Goal: Transaction & Acquisition: Purchase product/service

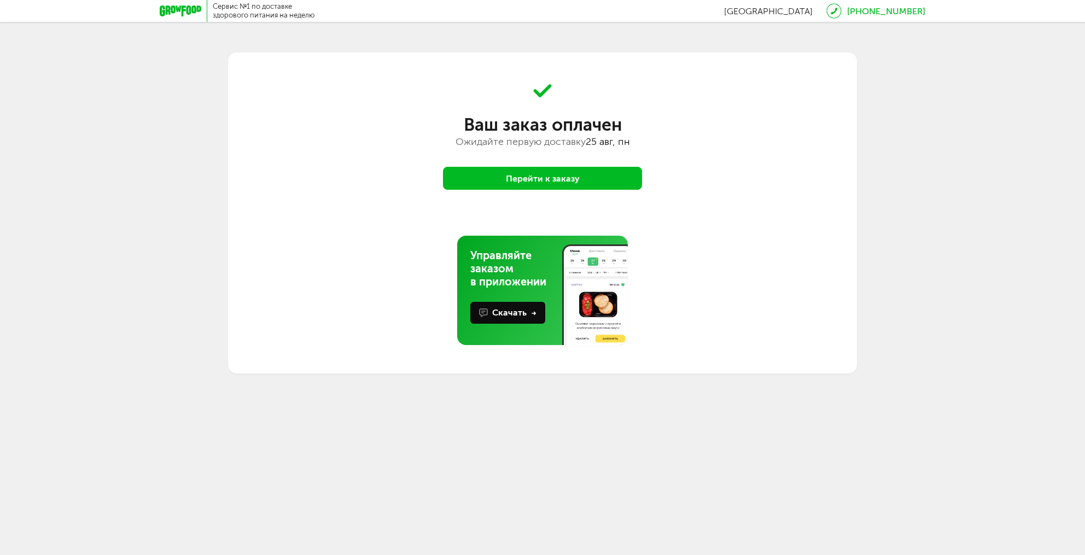
click at [555, 179] on button "Перейти к заказу" at bounding box center [542, 178] width 199 height 23
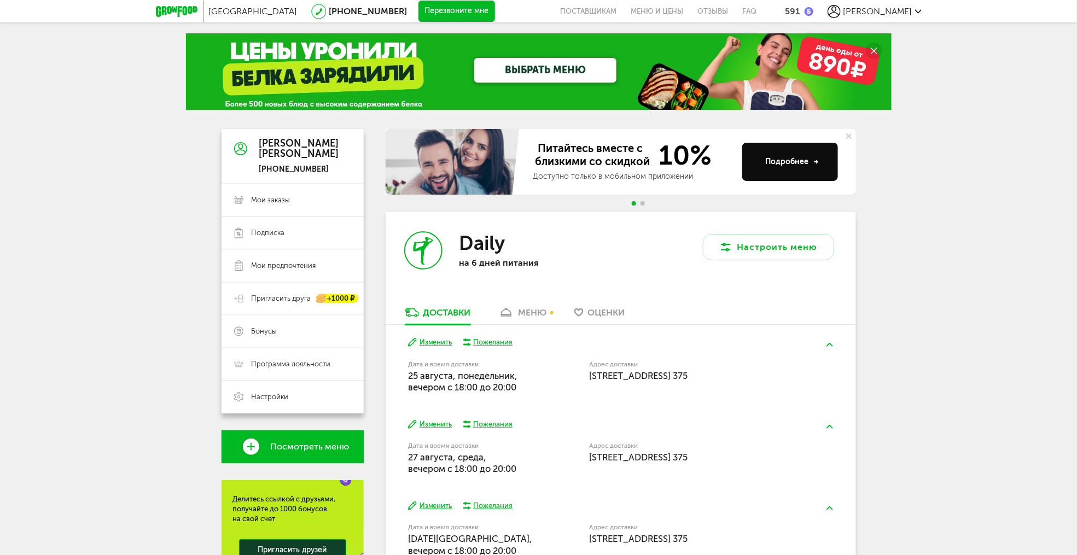
click at [901, 11] on span "[PERSON_NAME]" at bounding box center [877, 11] width 69 height 10
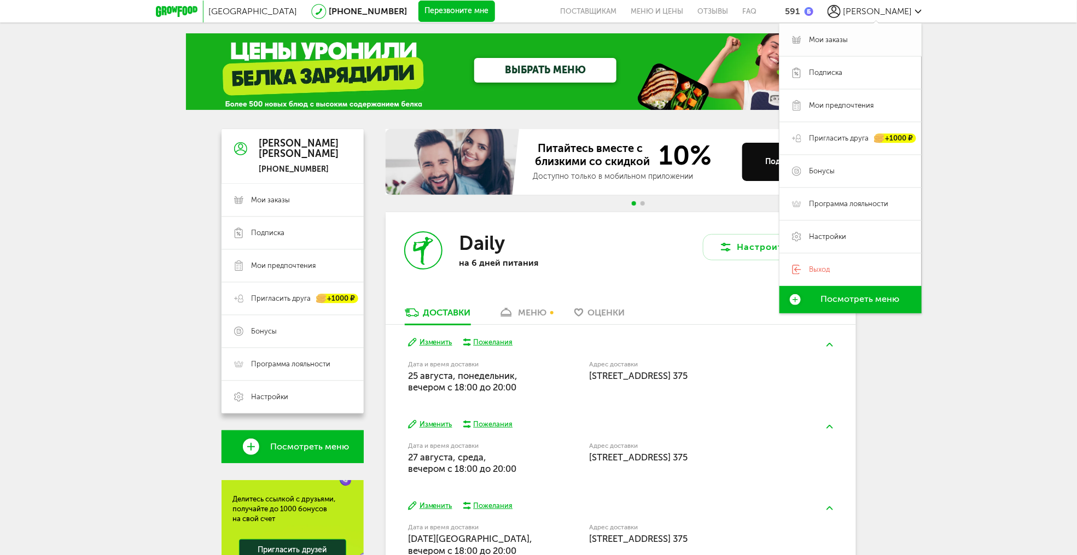
click at [850, 43] on span "Мои заказы" at bounding box center [860, 40] width 100 height 10
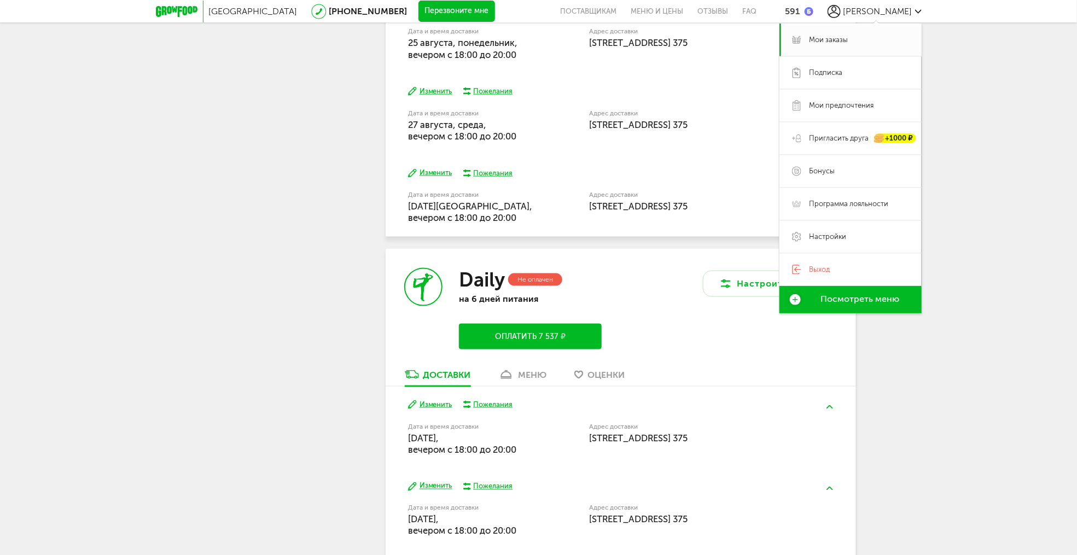
scroll to position [525, 0]
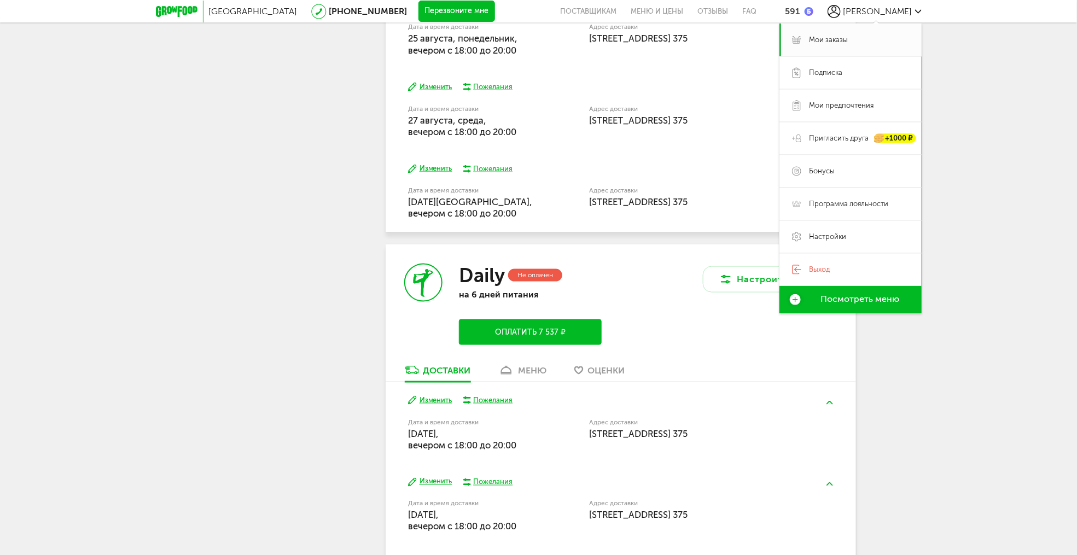
click at [534, 331] on button "Оплатить 7 537 ₽" at bounding box center [530, 332] width 142 height 26
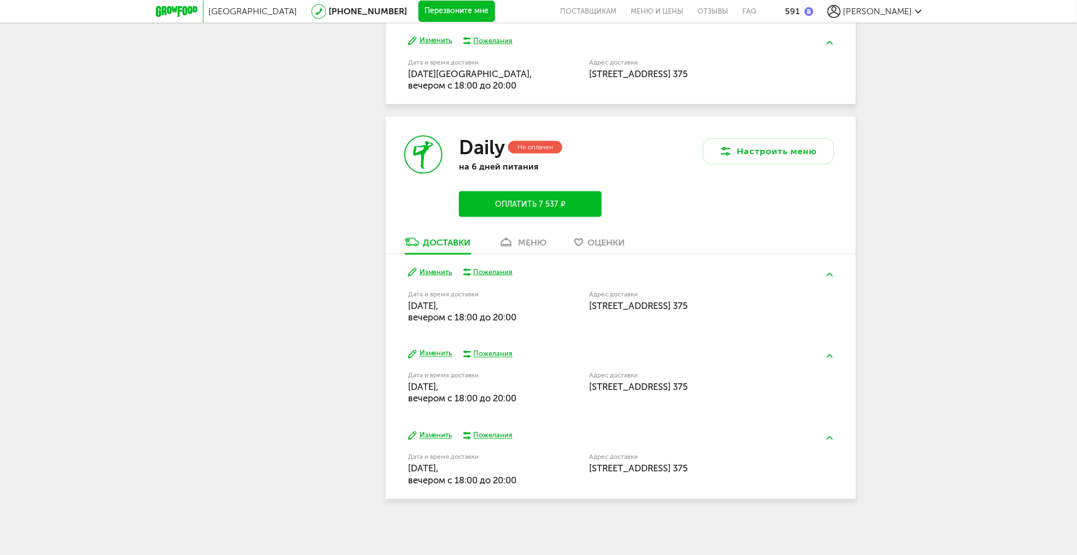
scroll to position [654, 0]
click at [537, 242] on div "меню" at bounding box center [533, 242] width 28 height 10
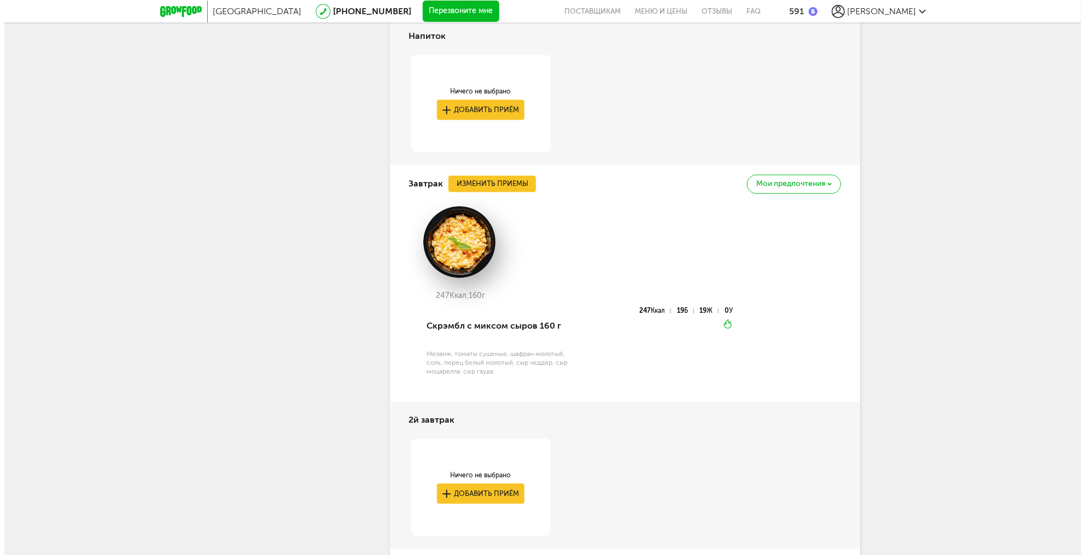
scroll to position [1137, 0]
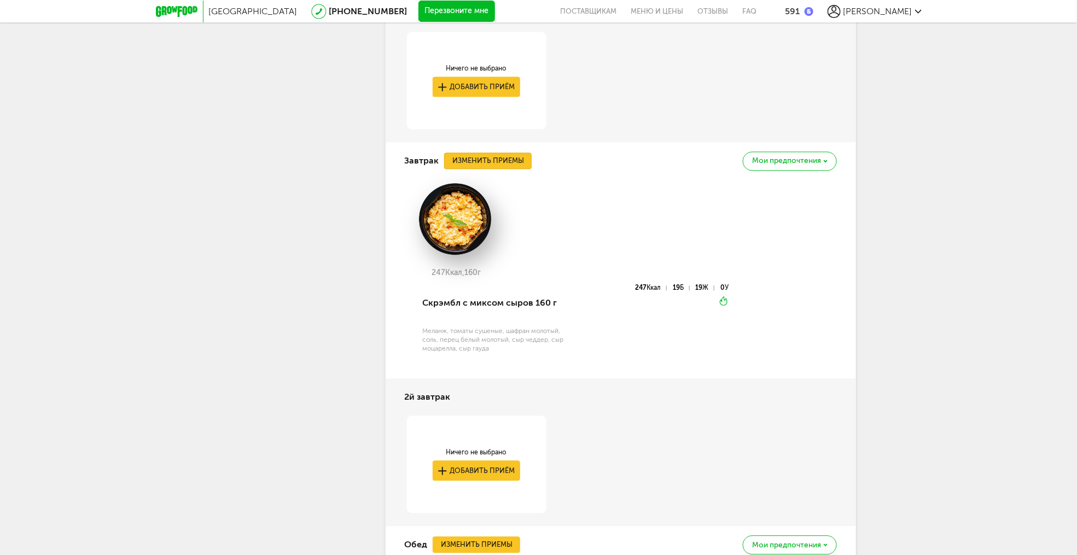
click at [497, 165] on button "Изменить приемы" at bounding box center [488, 161] width 88 height 16
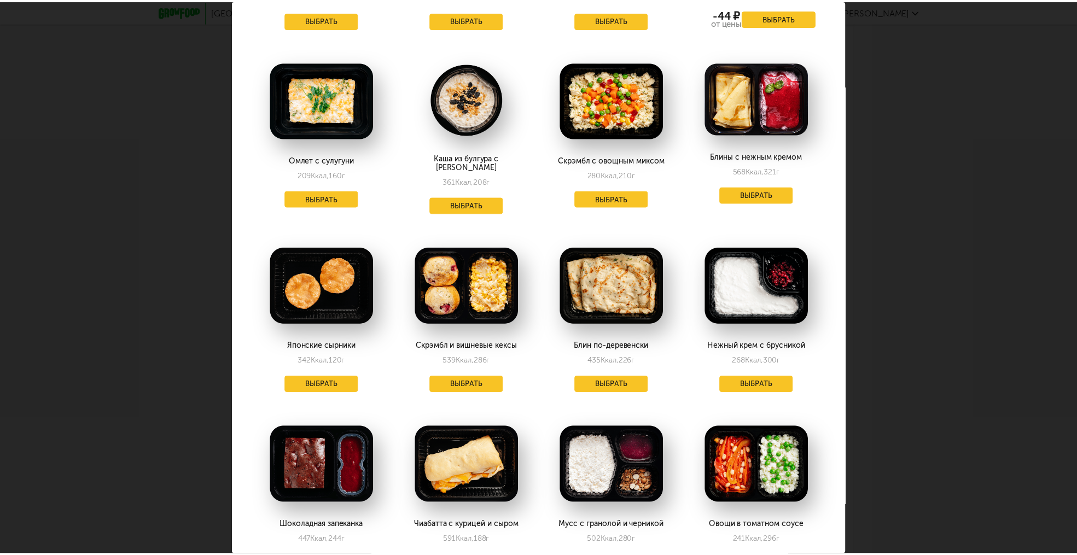
scroll to position [197, 0]
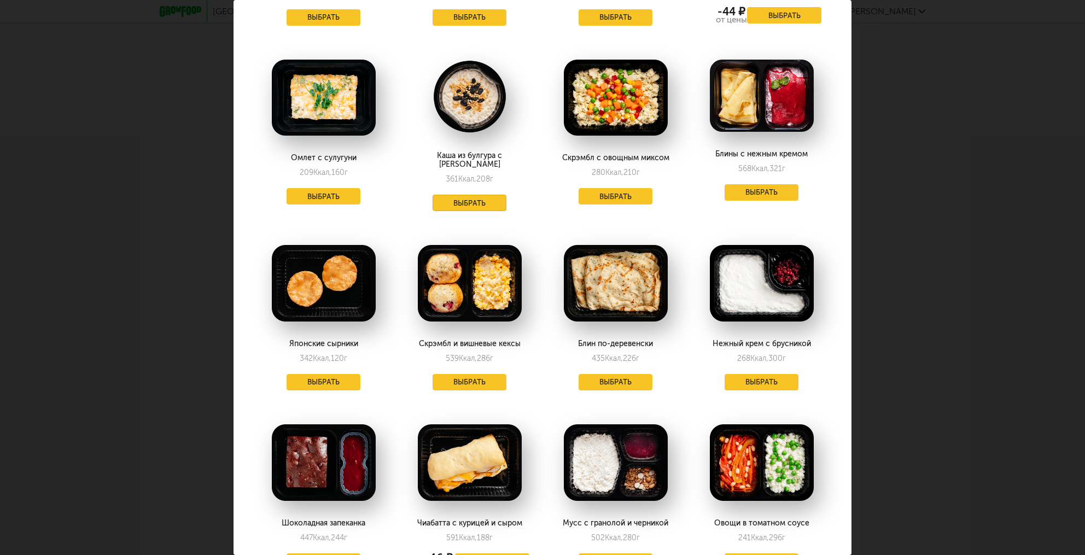
click at [475, 196] on button "Выбрать" at bounding box center [470, 203] width 74 height 16
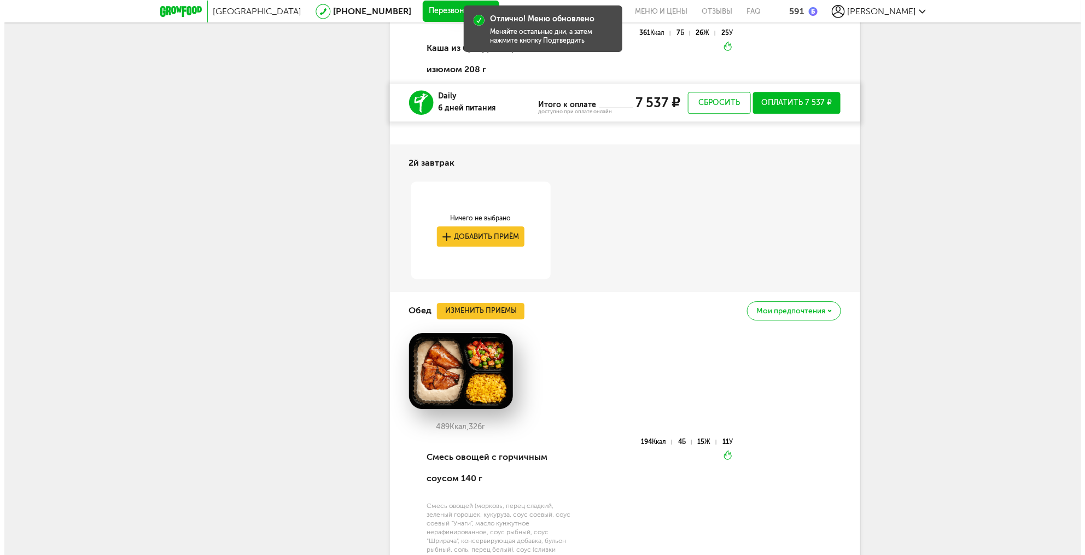
scroll to position [1465, 0]
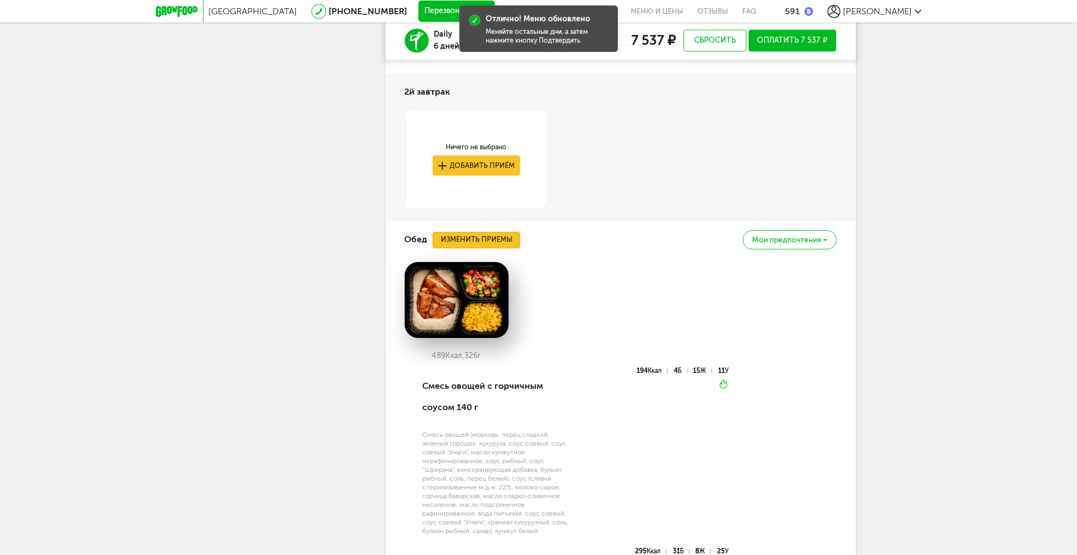
click at [472, 247] on button "Изменить приемы" at bounding box center [477, 240] width 88 height 16
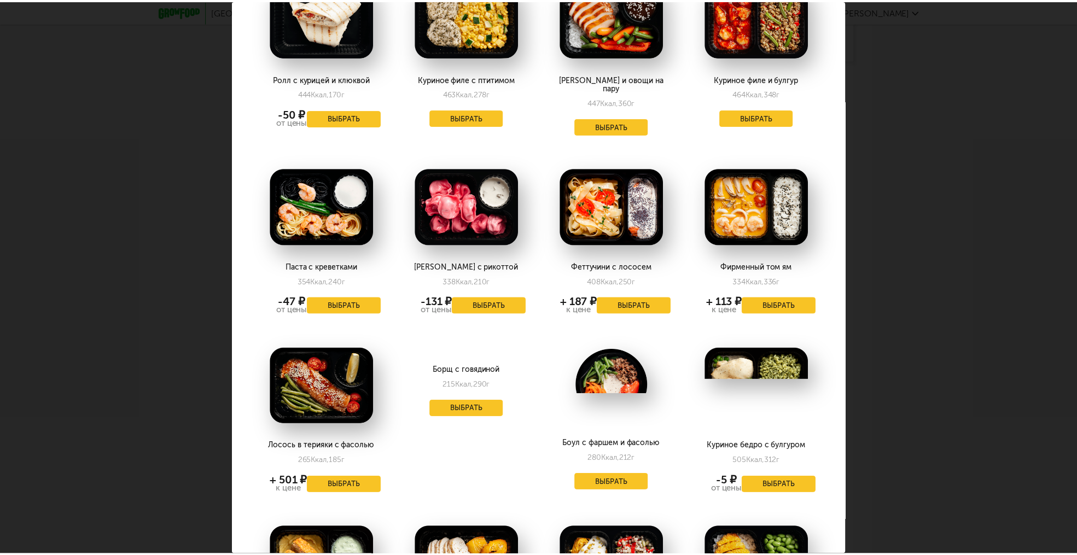
scroll to position [590, 0]
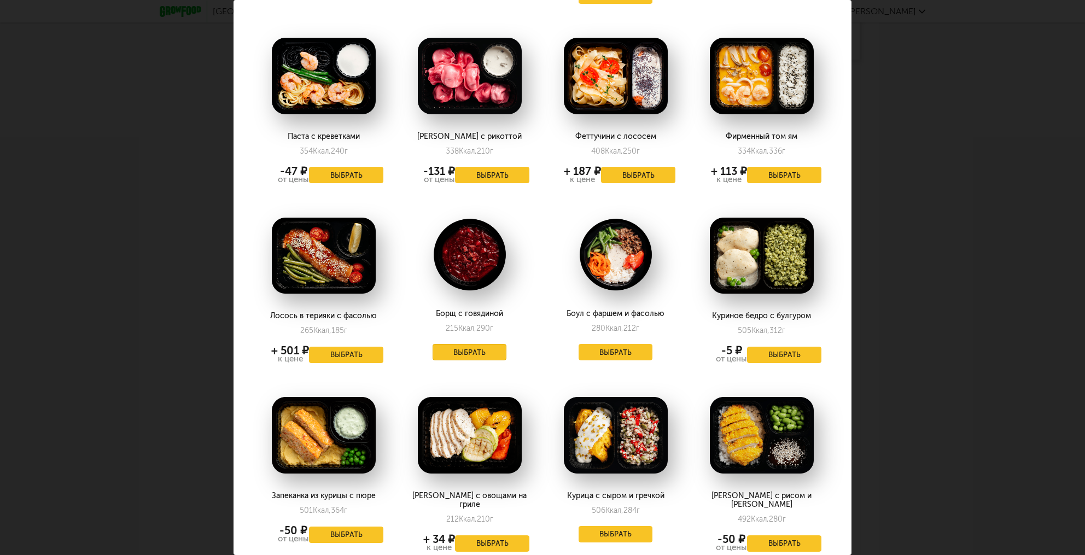
click at [482, 344] on button "Выбрать" at bounding box center [470, 352] width 74 height 16
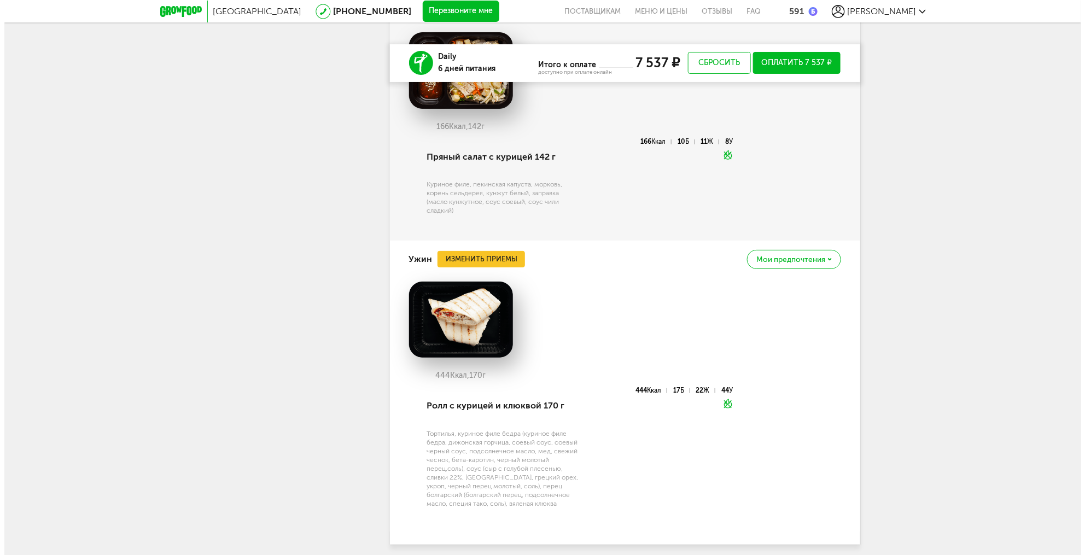
scroll to position [1990, 0]
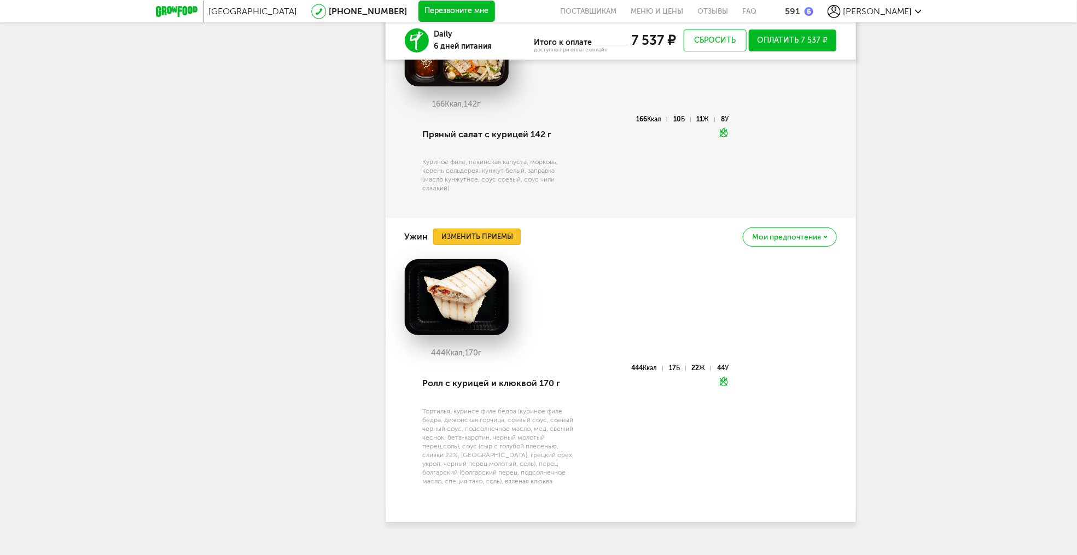
click at [499, 241] on button "Изменить приемы" at bounding box center [477, 237] width 88 height 16
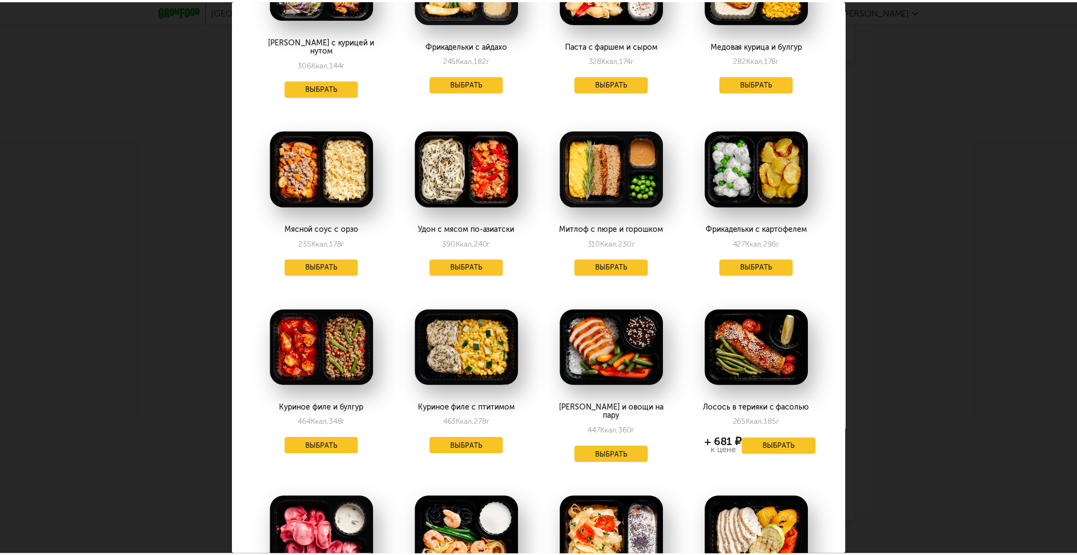
scroll to position [131, 0]
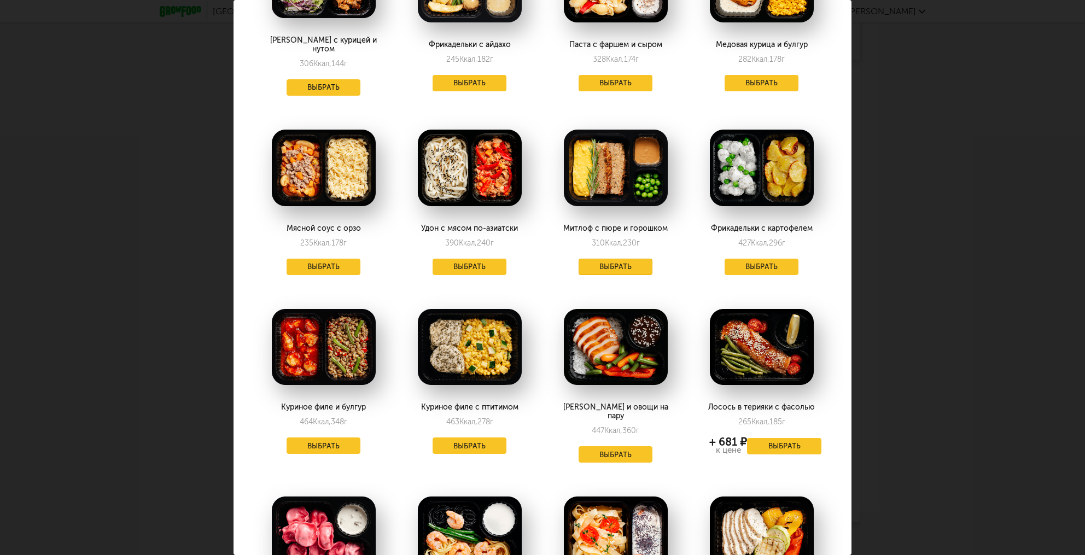
click at [621, 263] on button "Выбрать" at bounding box center [616, 267] width 74 height 16
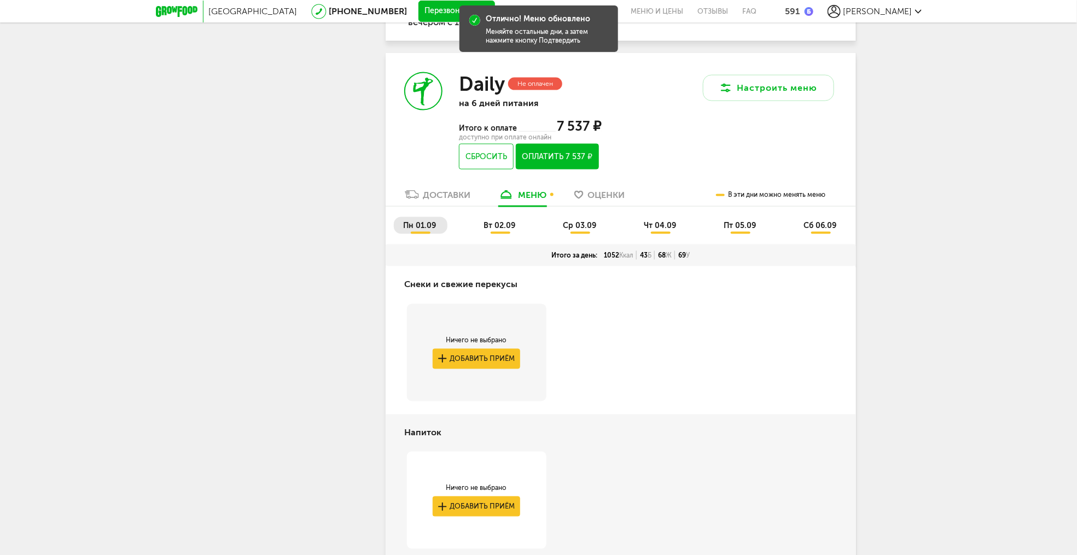
scroll to position [666, 0]
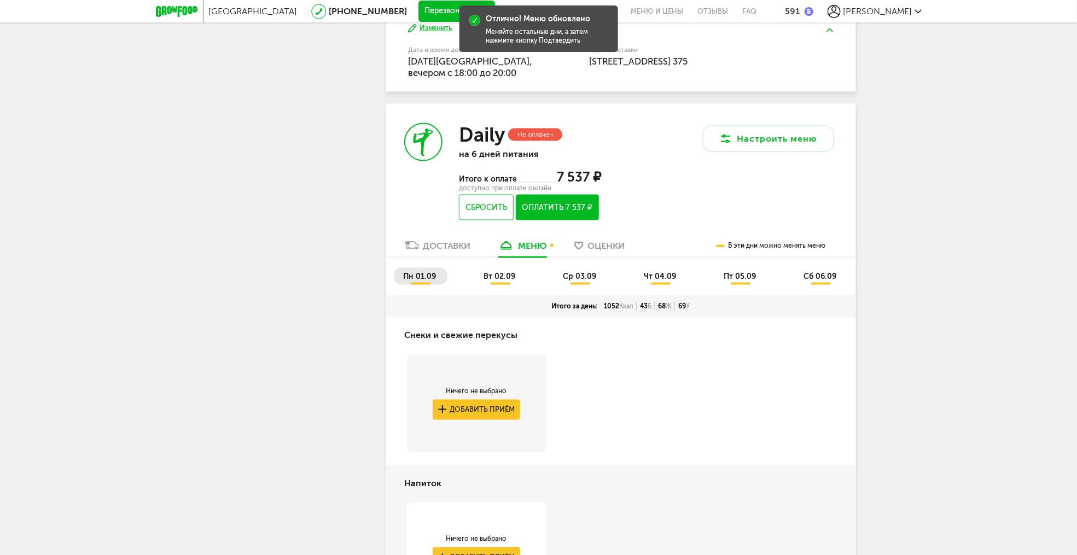
click at [505, 278] on span "вт 02.09" at bounding box center [500, 276] width 32 height 9
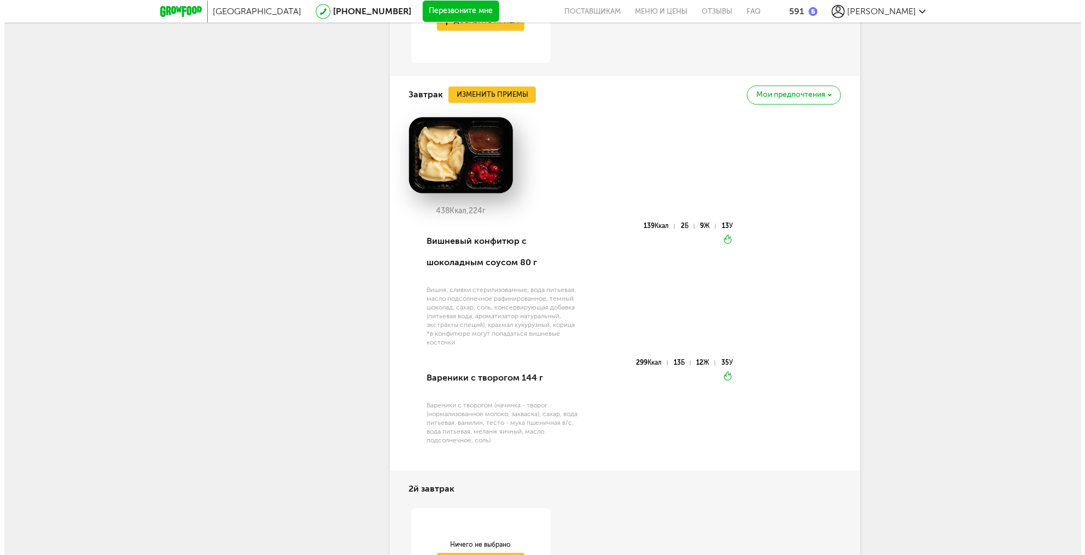
scroll to position [1125, 0]
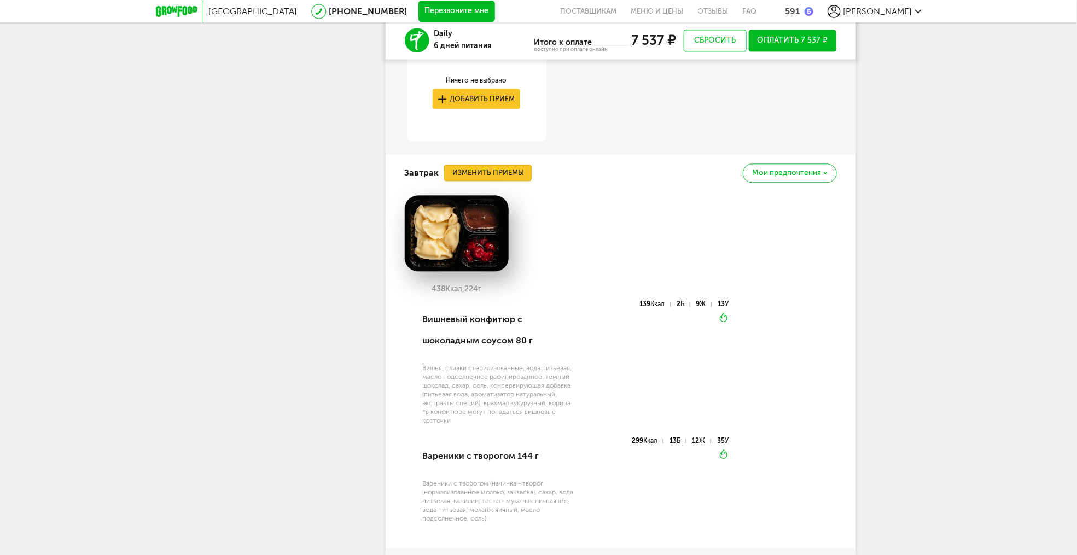
click at [499, 177] on button "Изменить приемы" at bounding box center [488, 173] width 88 height 16
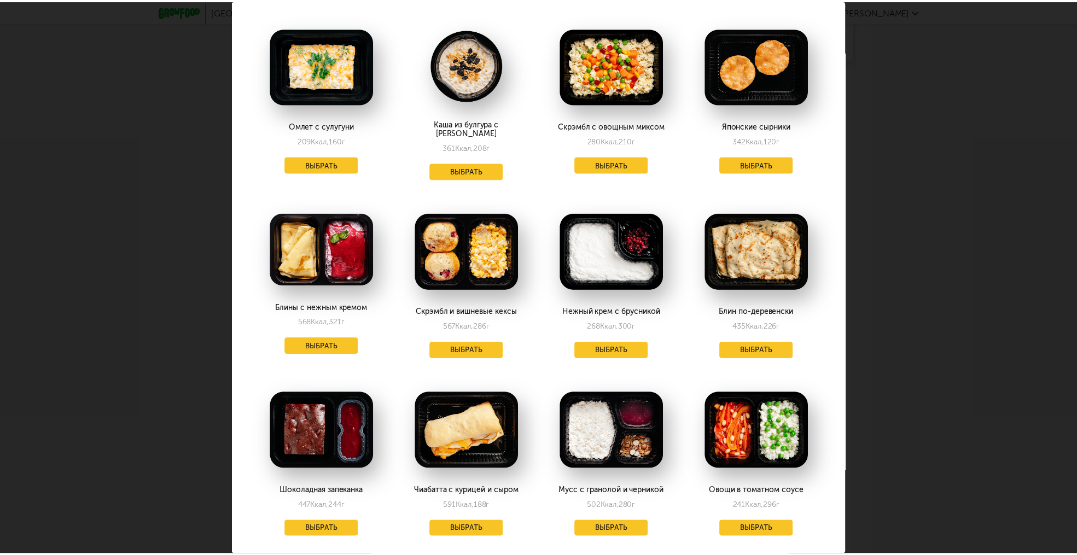
scroll to position [0, 0]
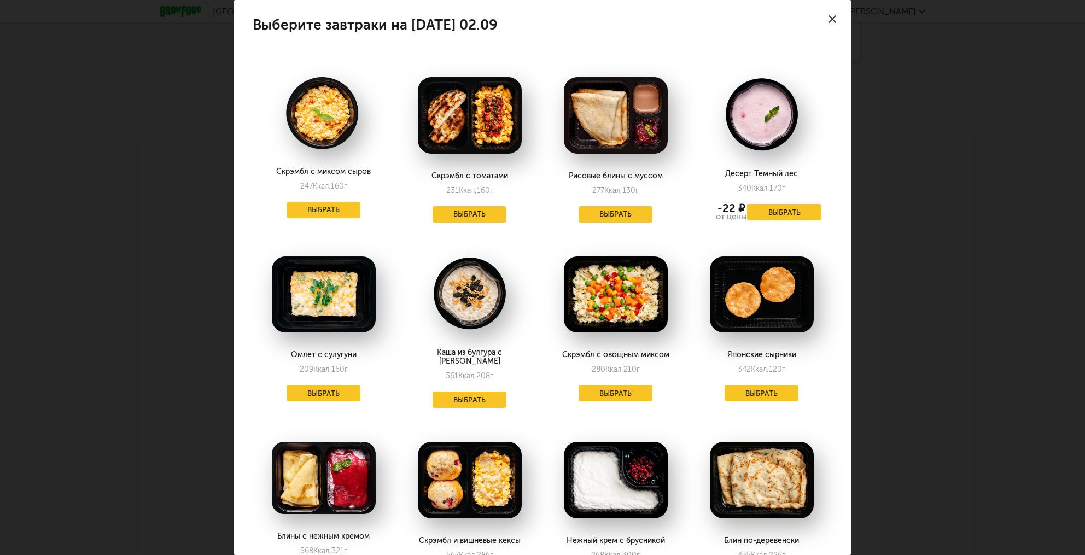
click at [829, 20] on use at bounding box center [833, 19] width 8 height 8
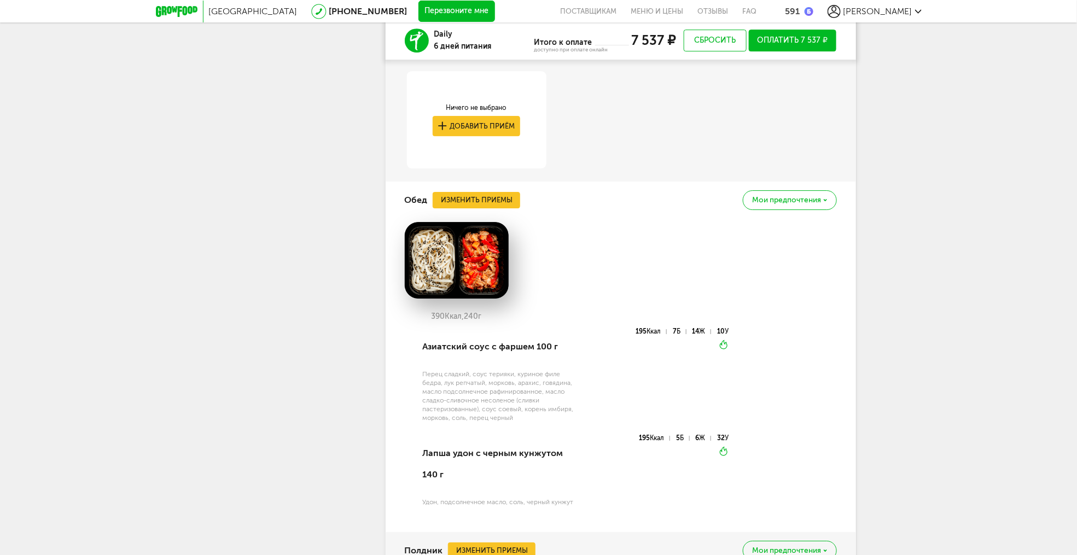
scroll to position [1650, 0]
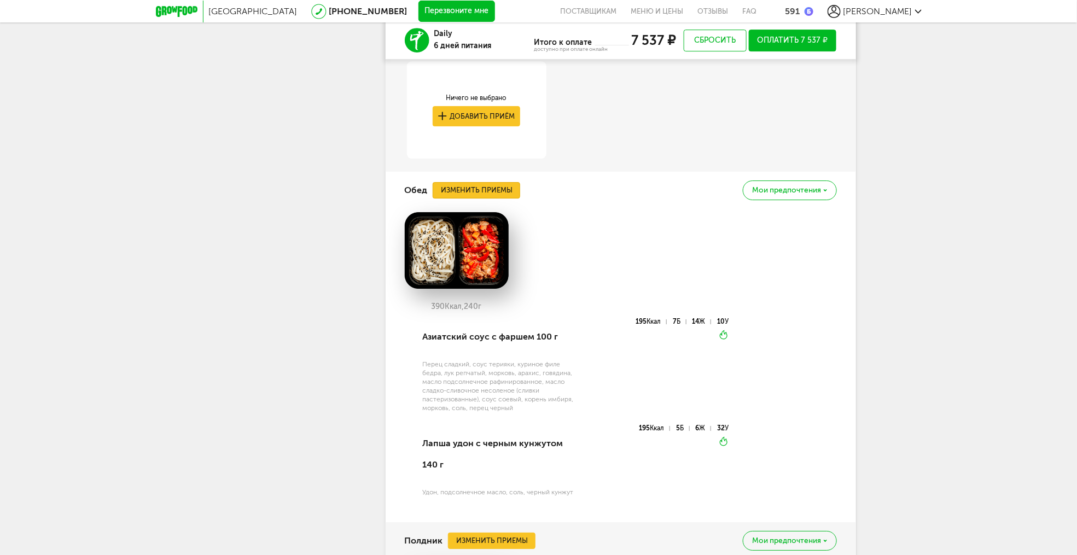
click at [466, 196] on button "Изменить приемы" at bounding box center [477, 190] width 88 height 16
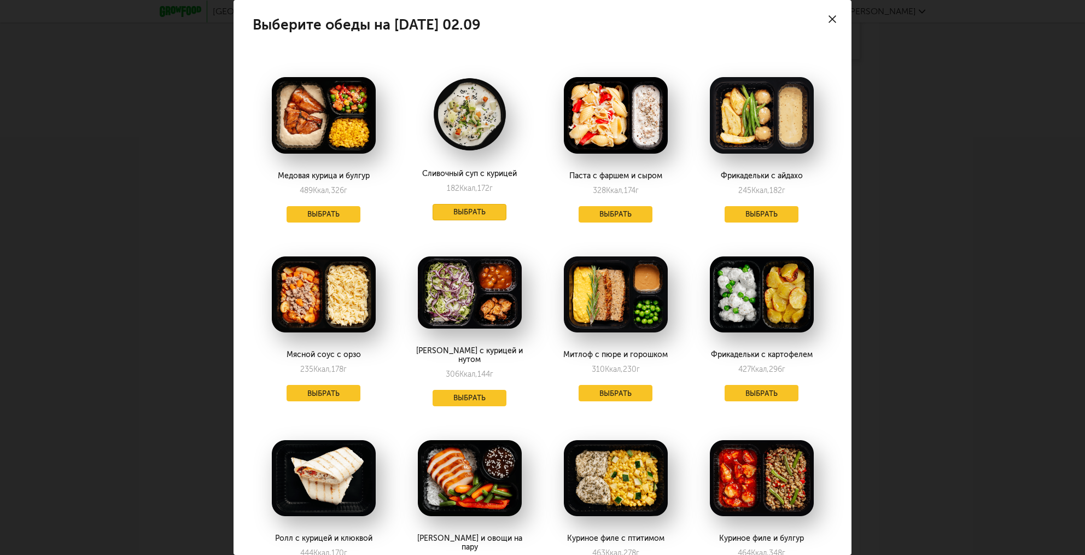
click at [482, 211] on button "Выбрать" at bounding box center [470, 212] width 74 height 16
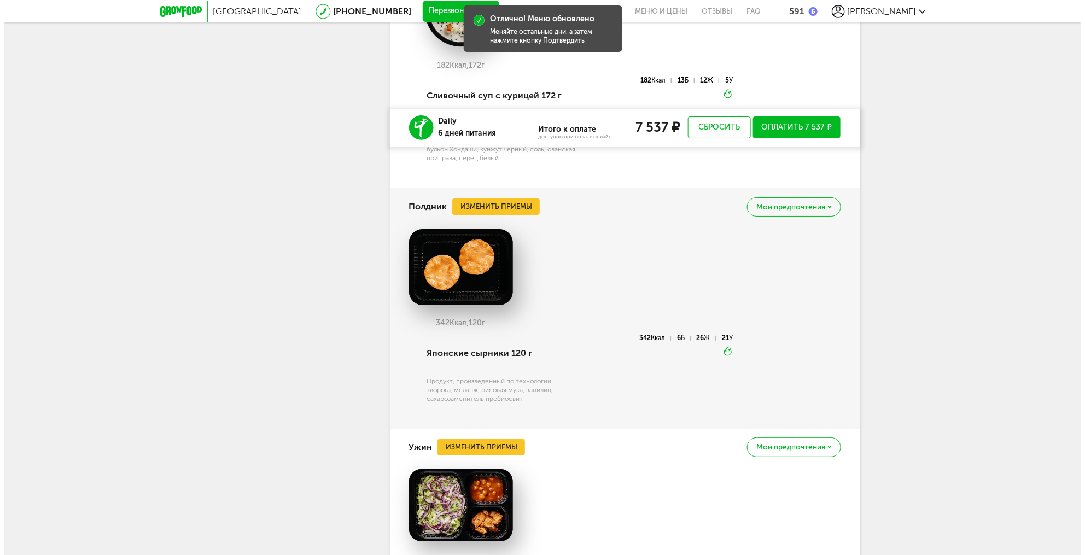
scroll to position [1978, 0]
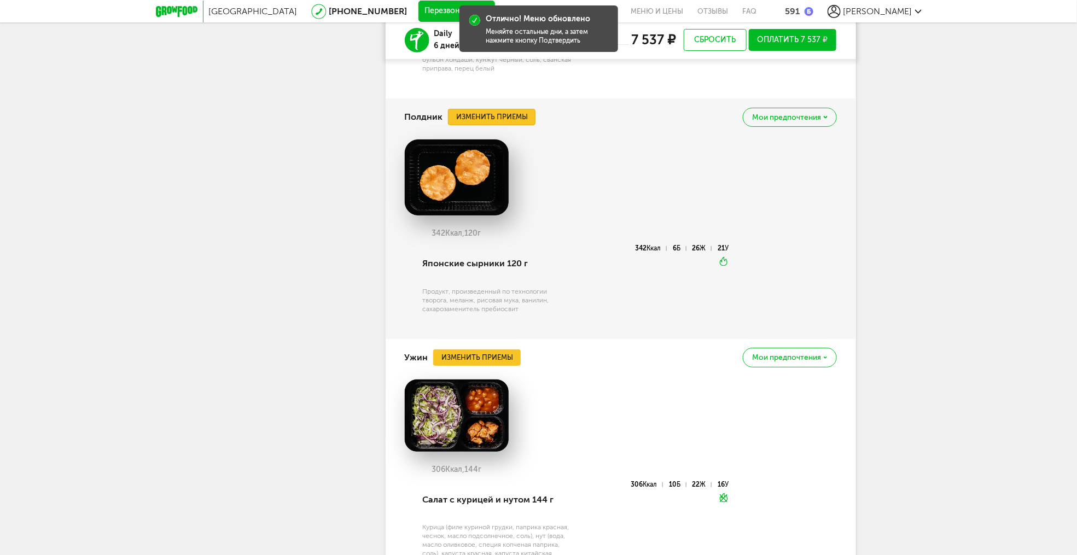
click at [502, 125] on button "Изменить приемы" at bounding box center [492, 117] width 88 height 16
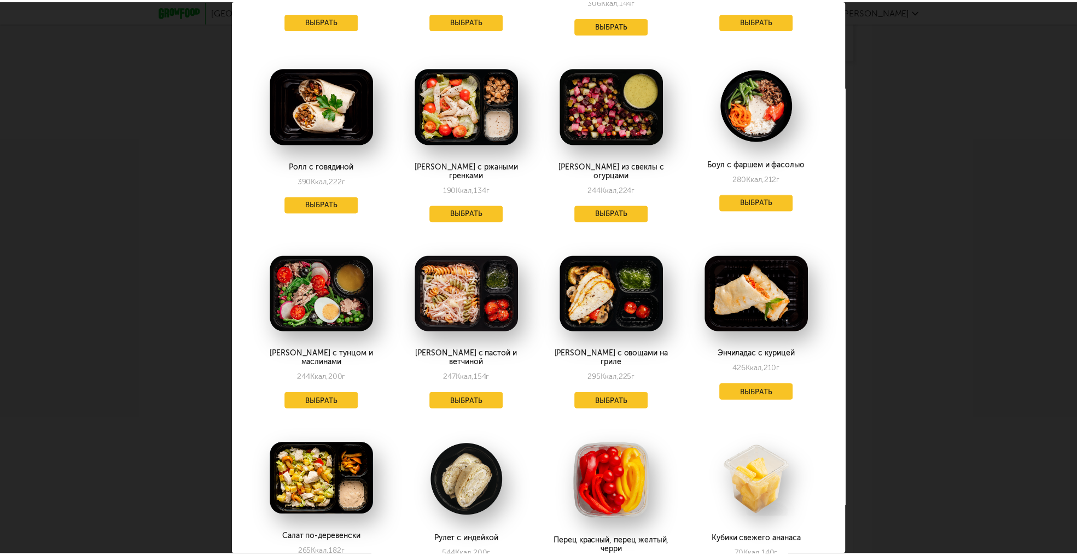
scroll to position [197, 0]
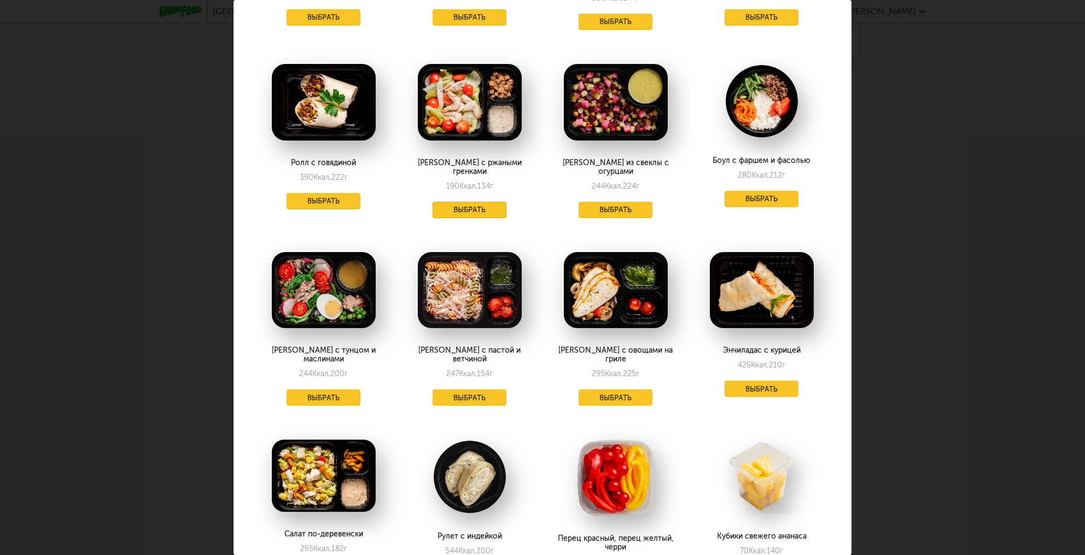
click at [452, 202] on button "Выбрать" at bounding box center [470, 210] width 74 height 16
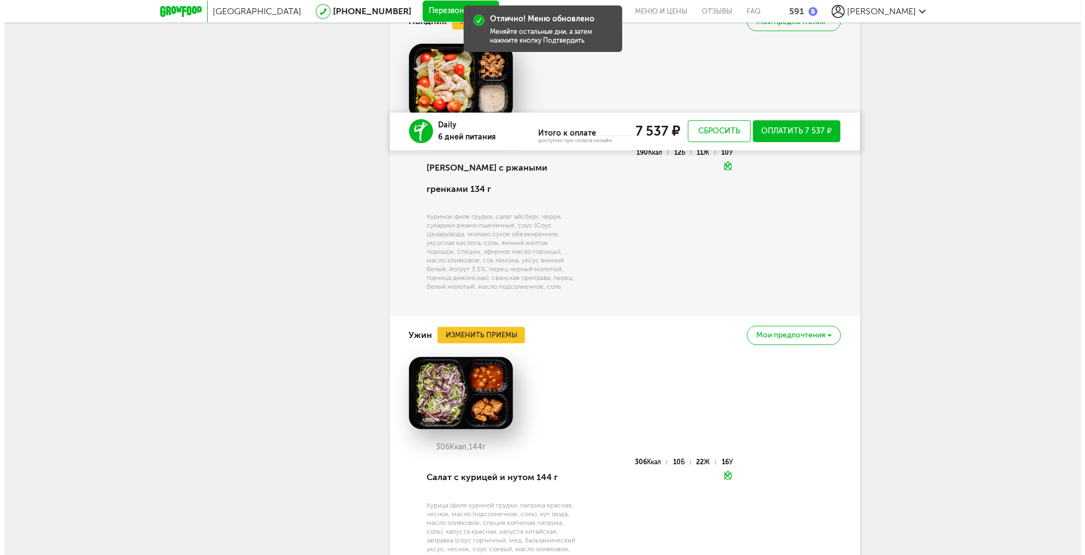
scroll to position [2195, 0]
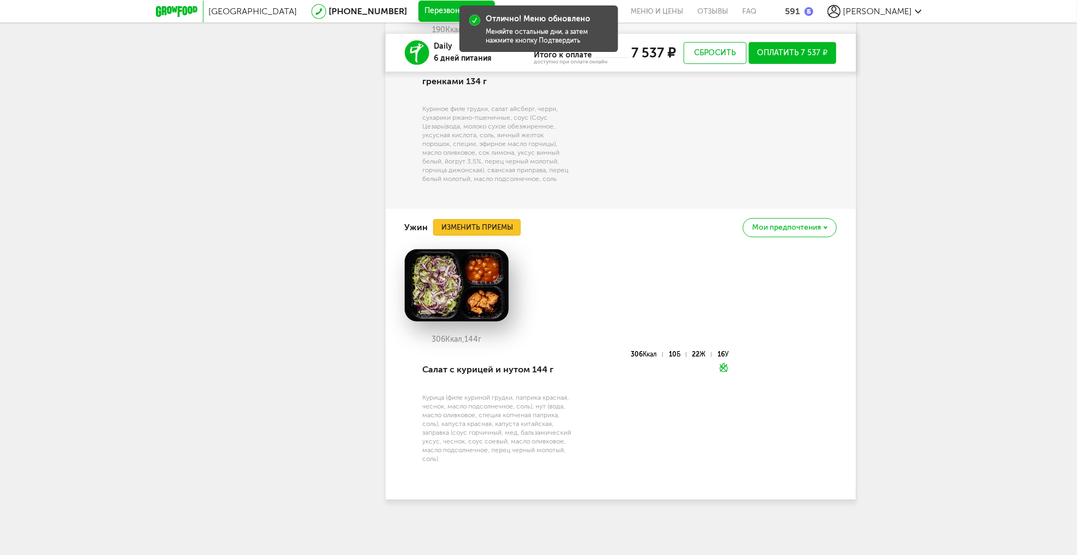
click at [471, 222] on button "Изменить приемы" at bounding box center [477, 227] width 88 height 16
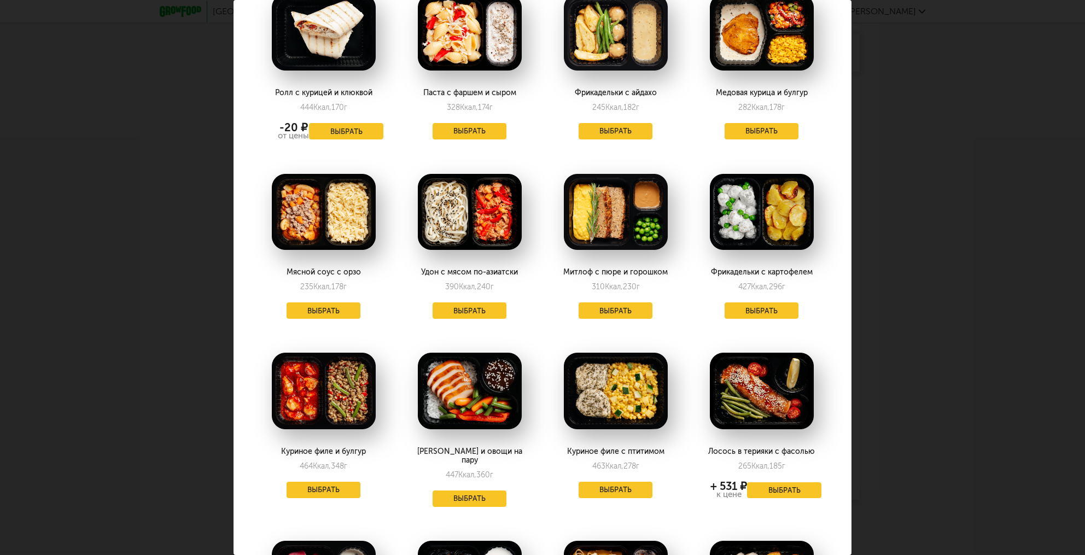
scroll to position [197, 0]
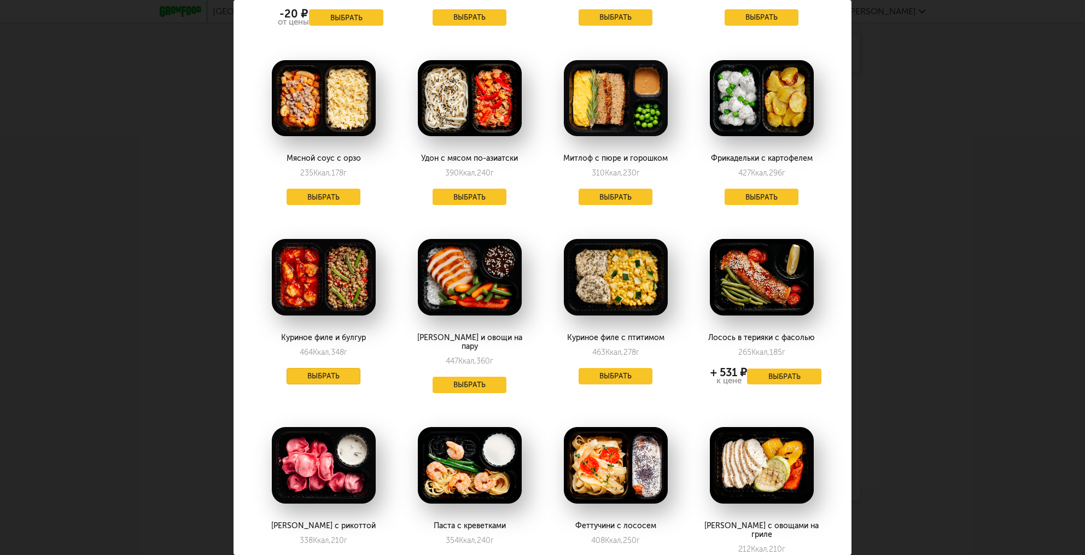
click at [323, 381] on button "Выбрать" at bounding box center [324, 376] width 74 height 16
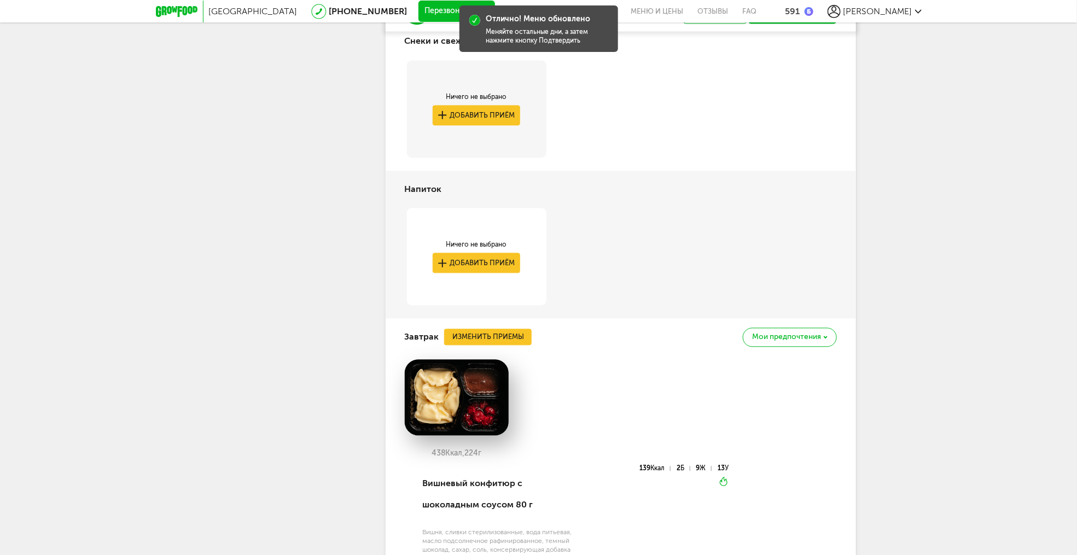
scroll to position [697, 0]
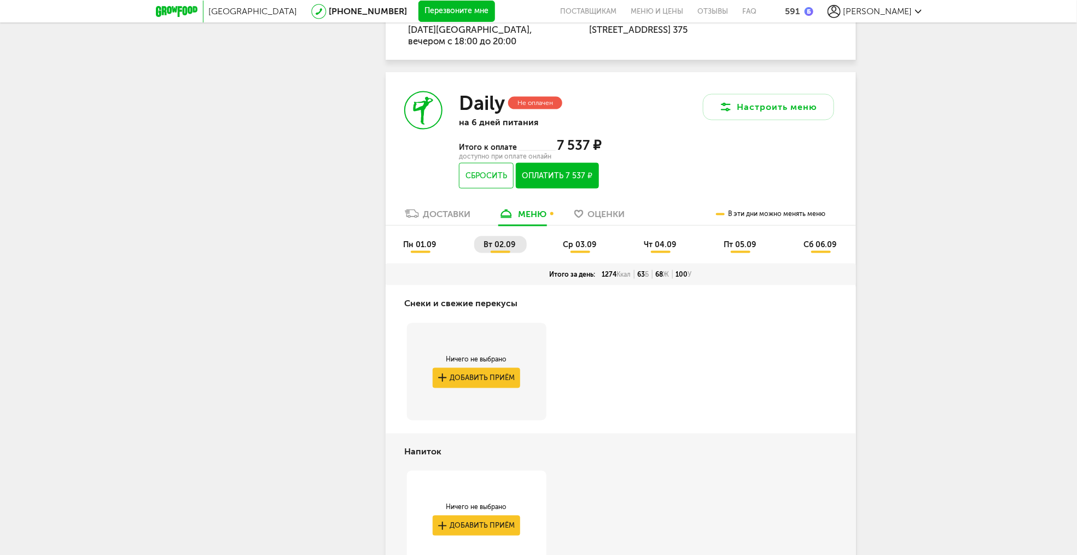
click at [585, 243] on span "ср 03.09" at bounding box center [579, 244] width 33 height 9
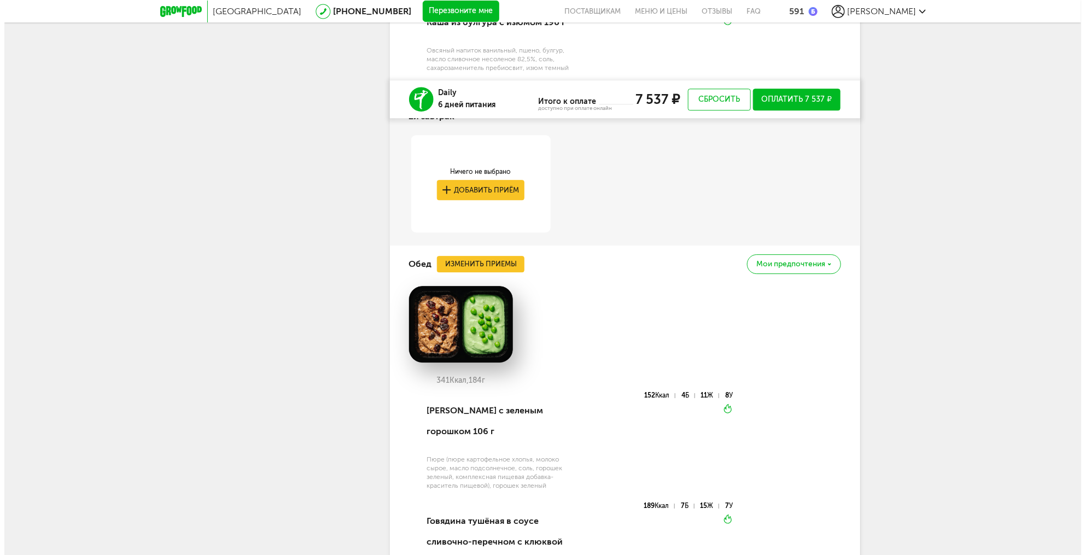
scroll to position [1485, 0]
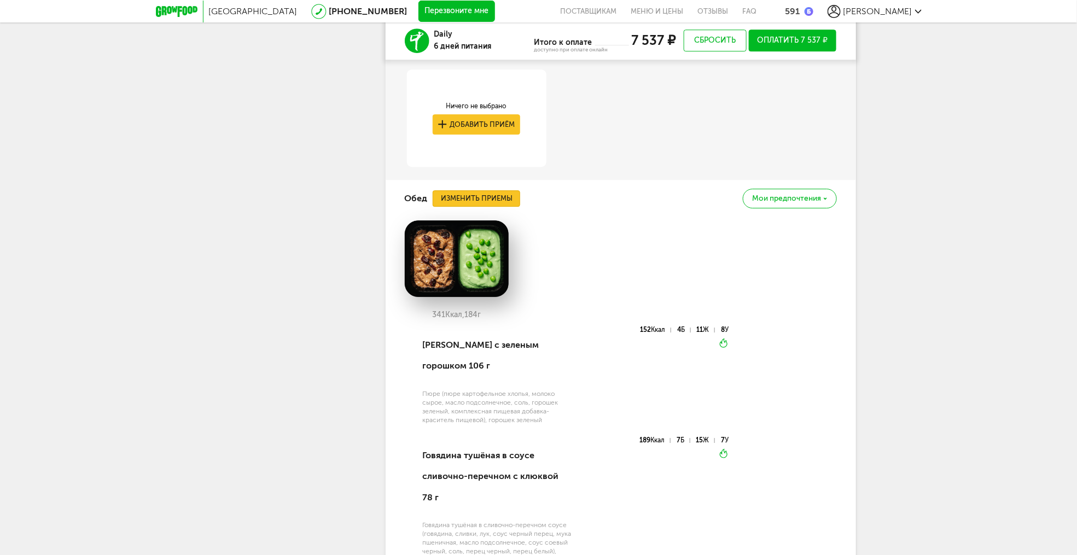
click at [486, 201] on button "Изменить приемы" at bounding box center [477, 198] width 88 height 16
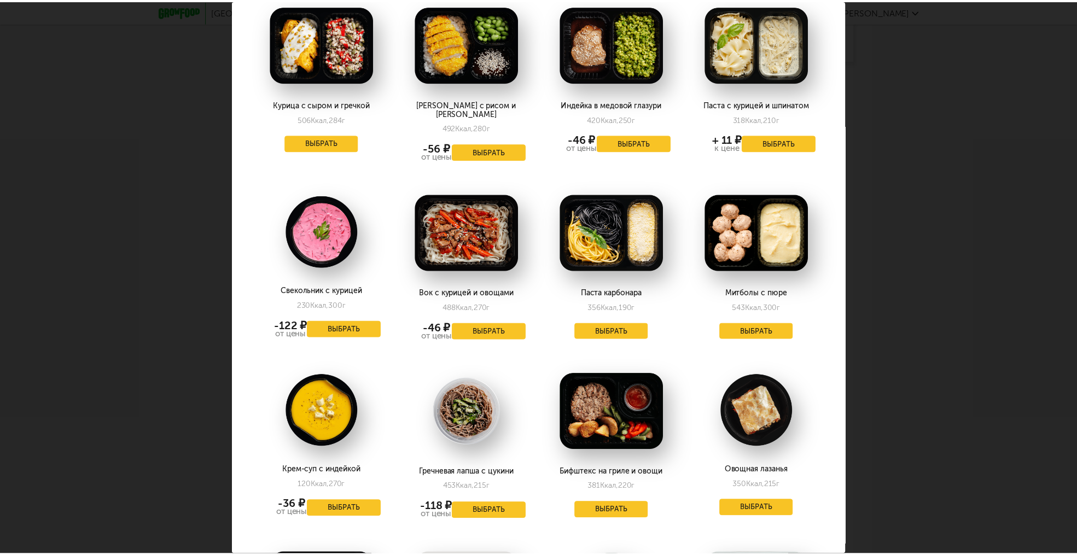
scroll to position [1050, 0]
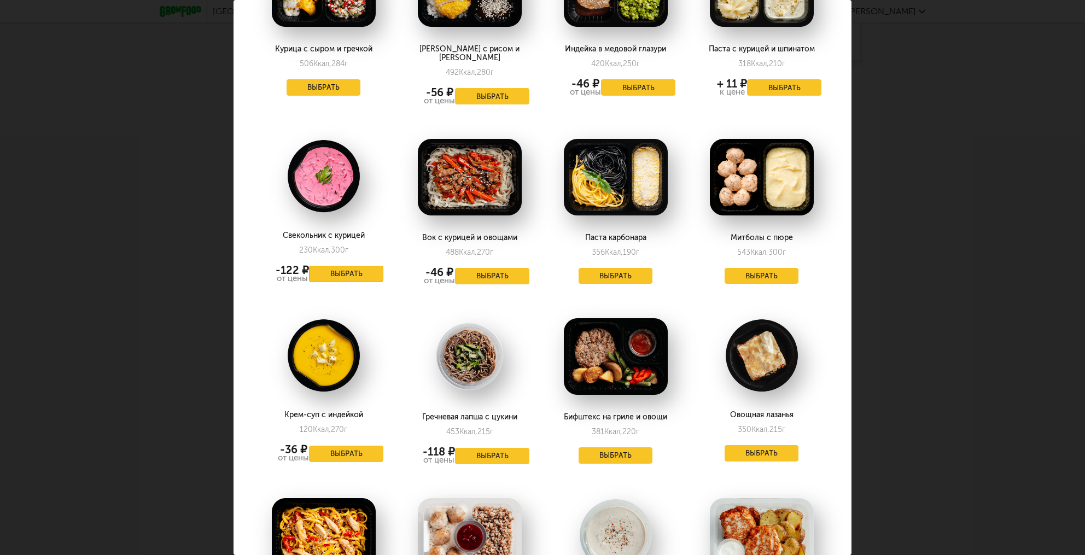
click at [341, 266] on button "Выбрать" at bounding box center [346, 274] width 74 height 16
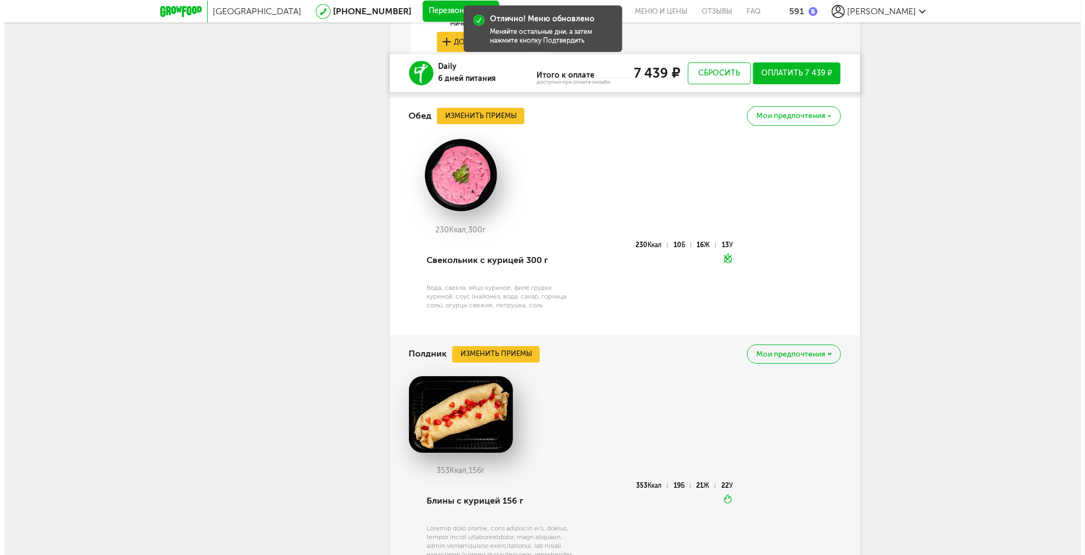
scroll to position [1683, 0]
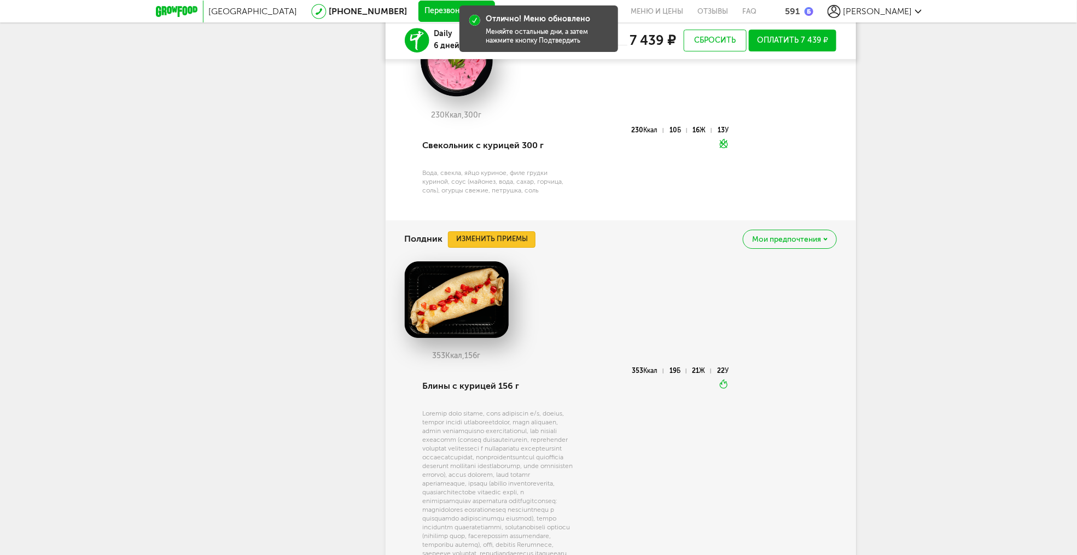
click at [485, 248] on button "Изменить приемы" at bounding box center [492, 239] width 88 height 16
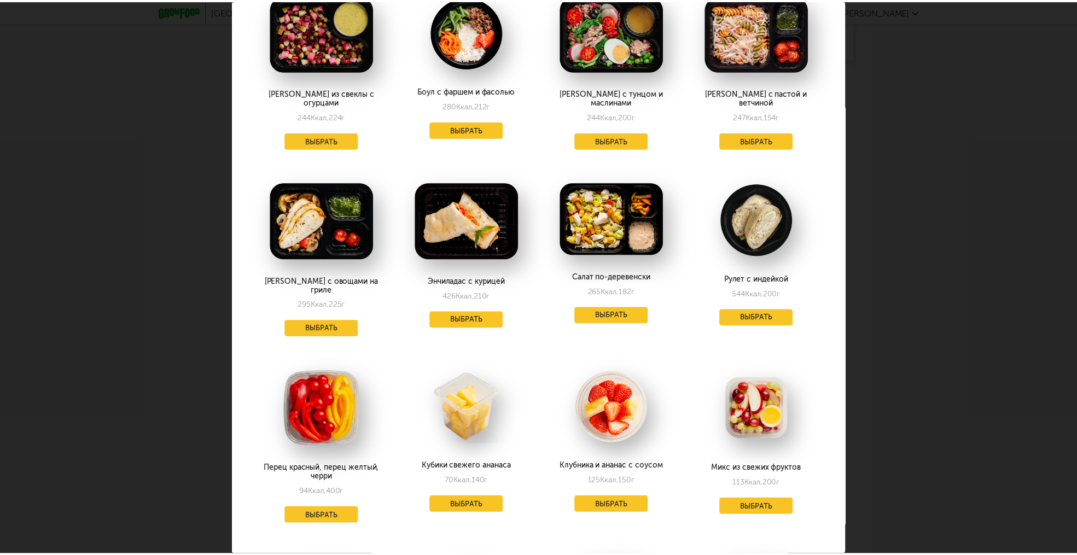
scroll to position [459, 0]
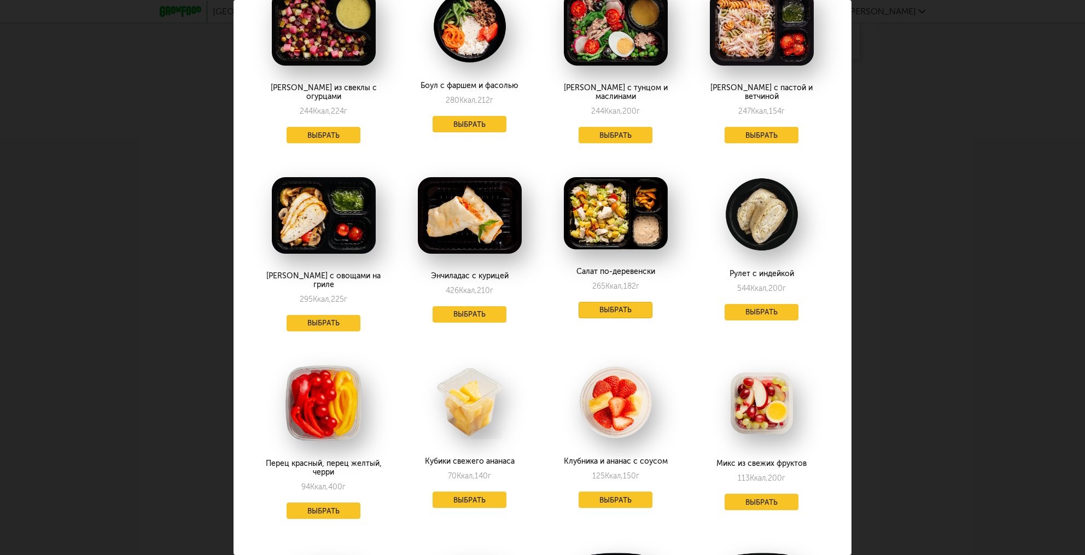
click at [615, 302] on button "Выбрать" at bounding box center [616, 310] width 74 height 16
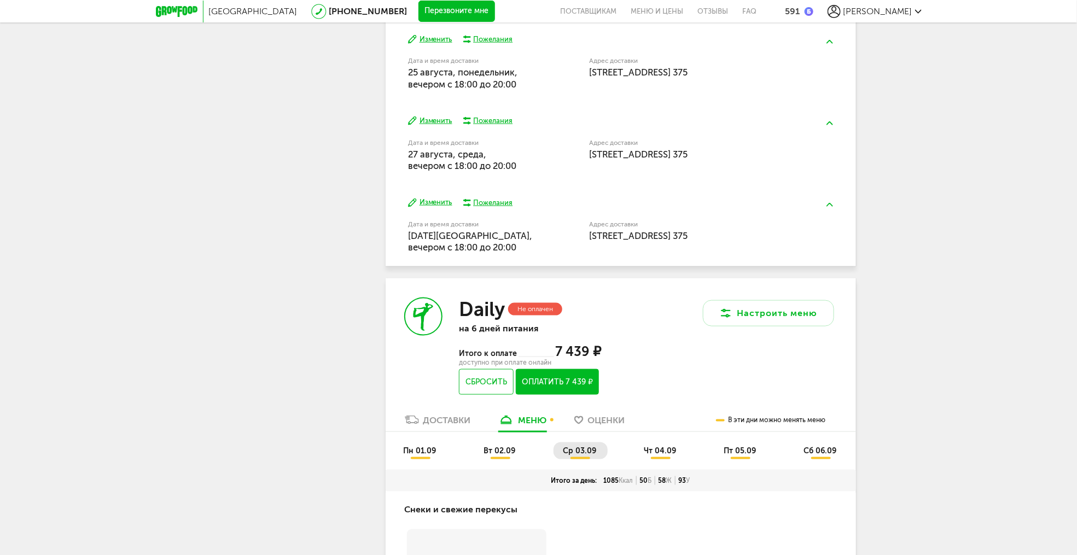
scroll to position [614, 0]
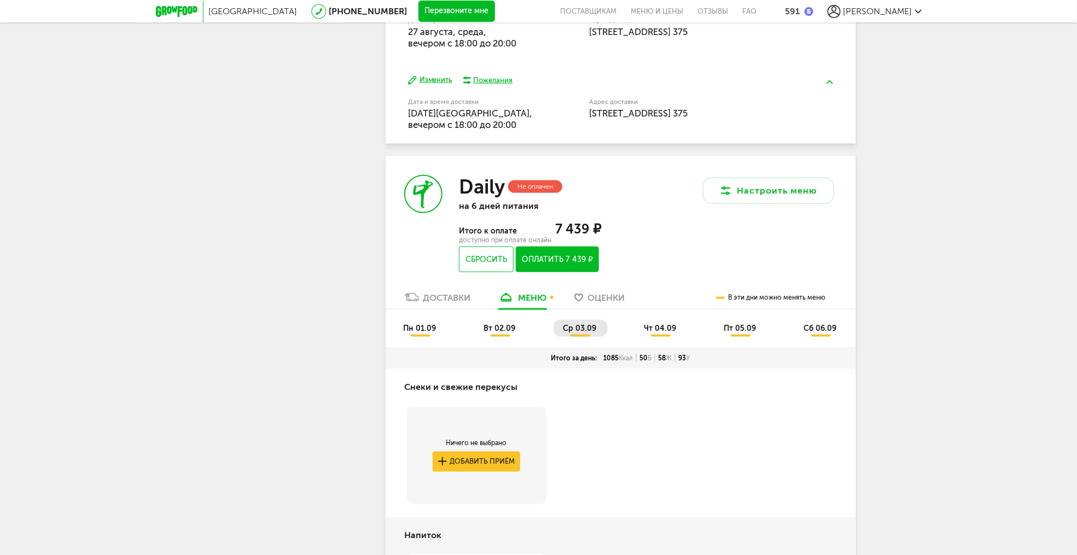
click at [670, 328] on span "чт 04.09" at bounding box center [660, 328] width 32 height 9
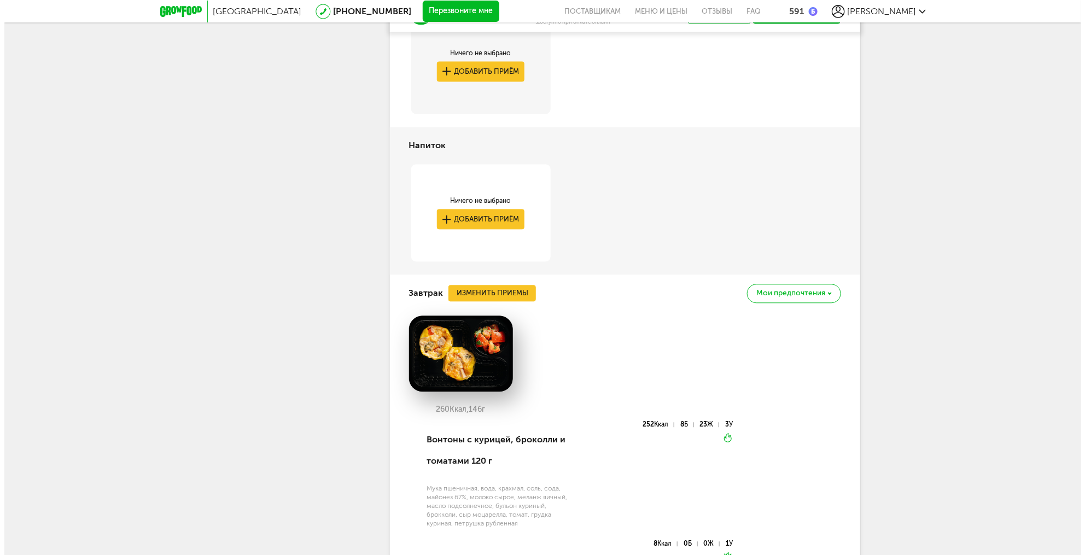
scroll to position [1007, 0]
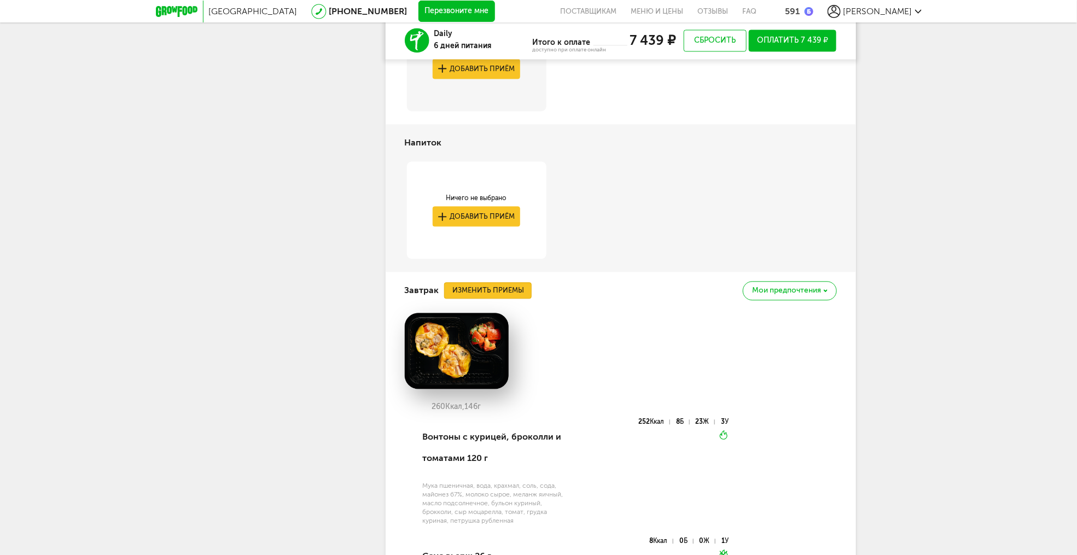
click at [484, 293] on button "Изменить приемы" at bounding box center [488, 290] width 88 height 16
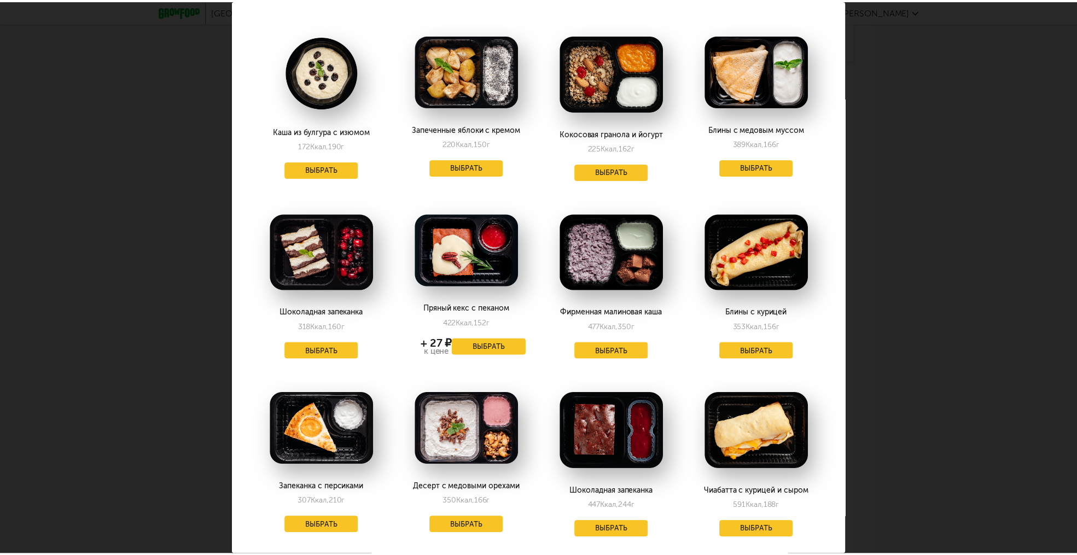
scroll to position [65, 0]
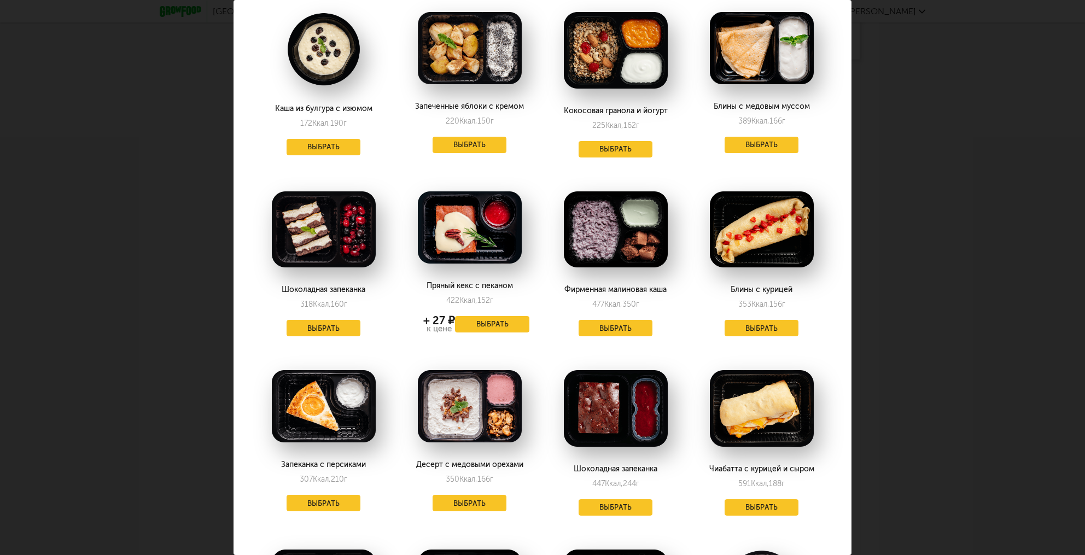
click at [616, 319] on div "Фирменная малиновая каша 477 Ккал, 350 г Выбрать" at bounding box center [616, 261] width 142 height 173
click at [612, 330] on button "Выбрать" at bounding box center [616, 328] width 74 height 16
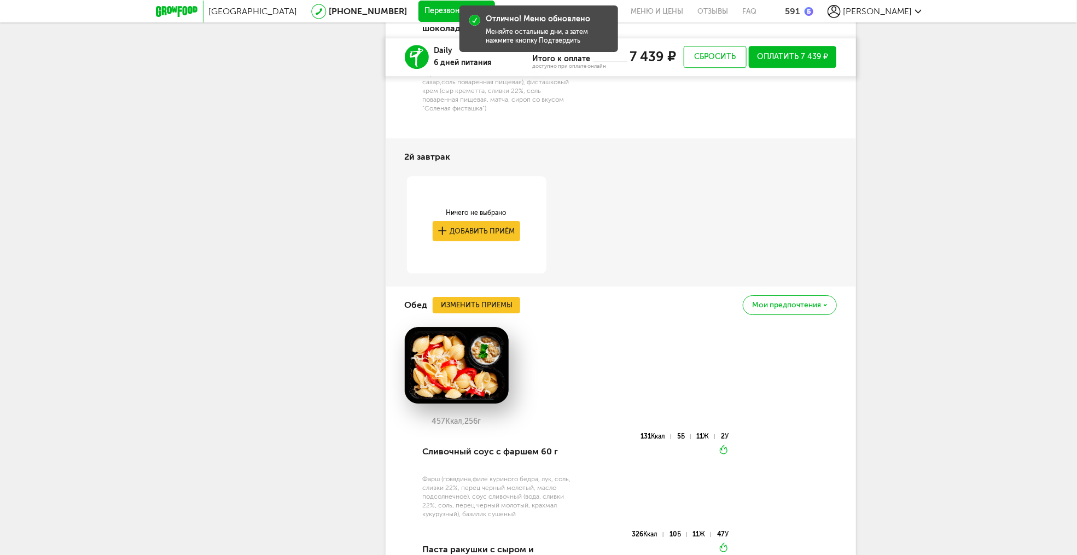
scroll to position [1598, 0]
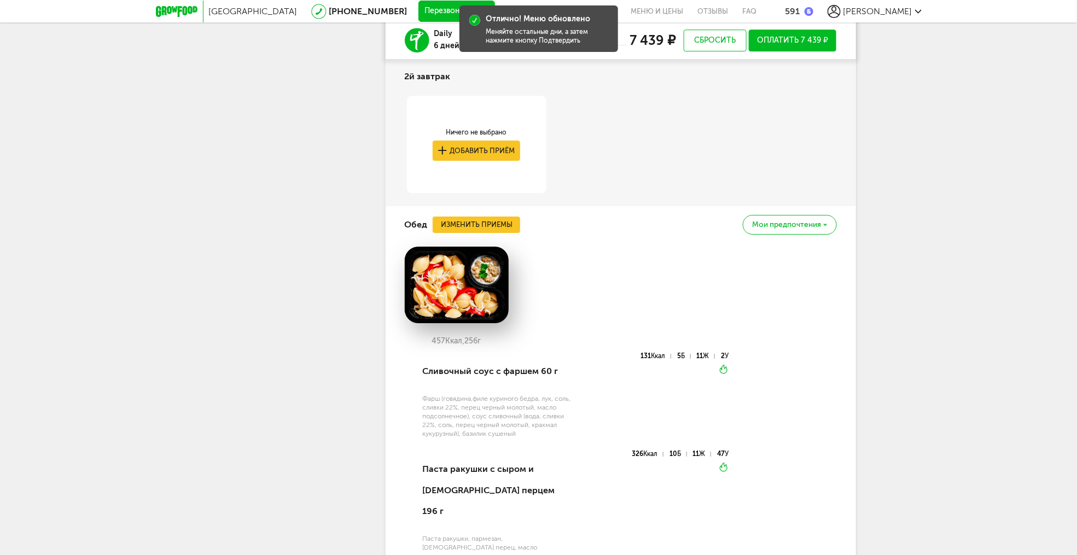
click at [480, 215] on div "Обед Изменить приемы [PERSON_NAME] предпочтения" at bounding box center [621, 224] width 432 height 37
click at [484, 229] on button "Изменить приемы" at bounding box center [477, 225] width 88 height 16
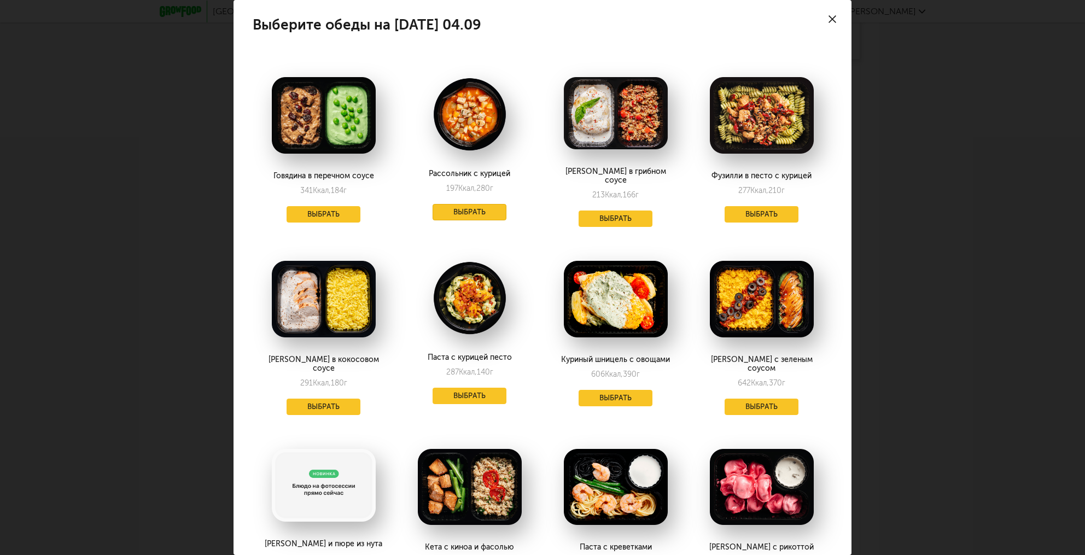
click at [467, 216] on button "Выбрать" at bounding box center [470, 212] width 74 height 16
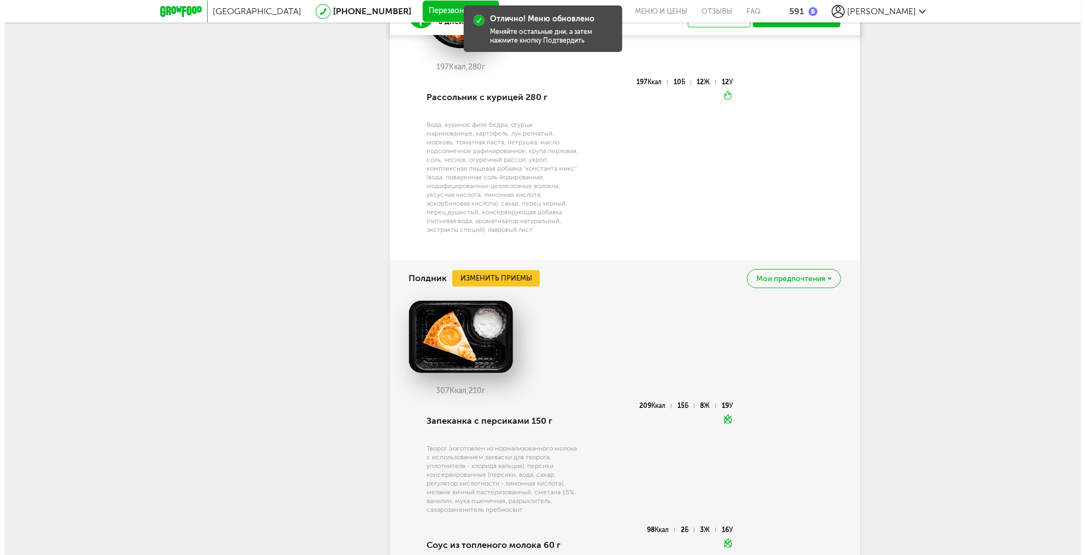
scroll to position [1992, 0]
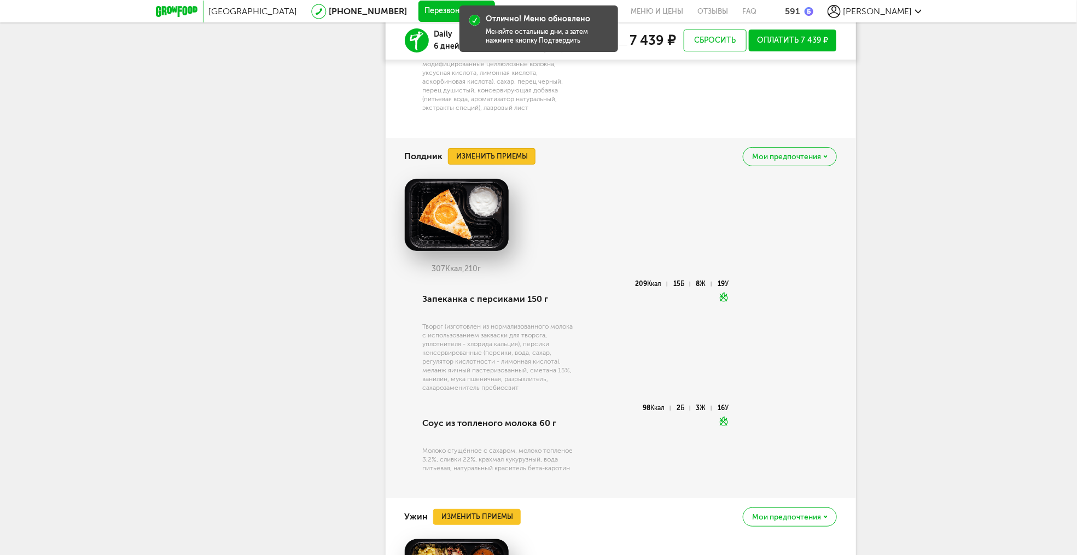
click at [512, 165] on button "Изменить приемы" at bounding box center [492, 156] width 88 height 16
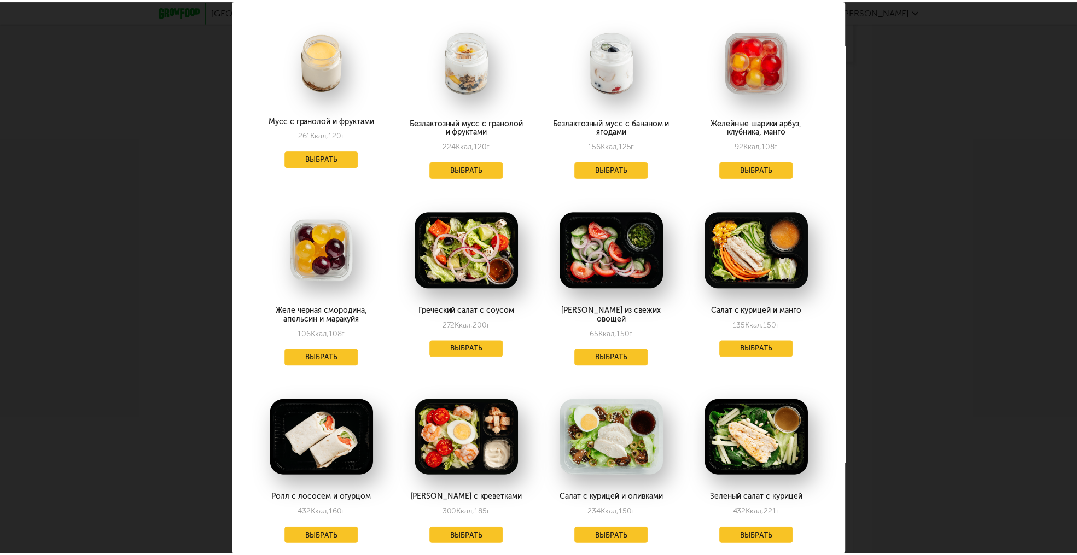
scroll to position [1378, 0]
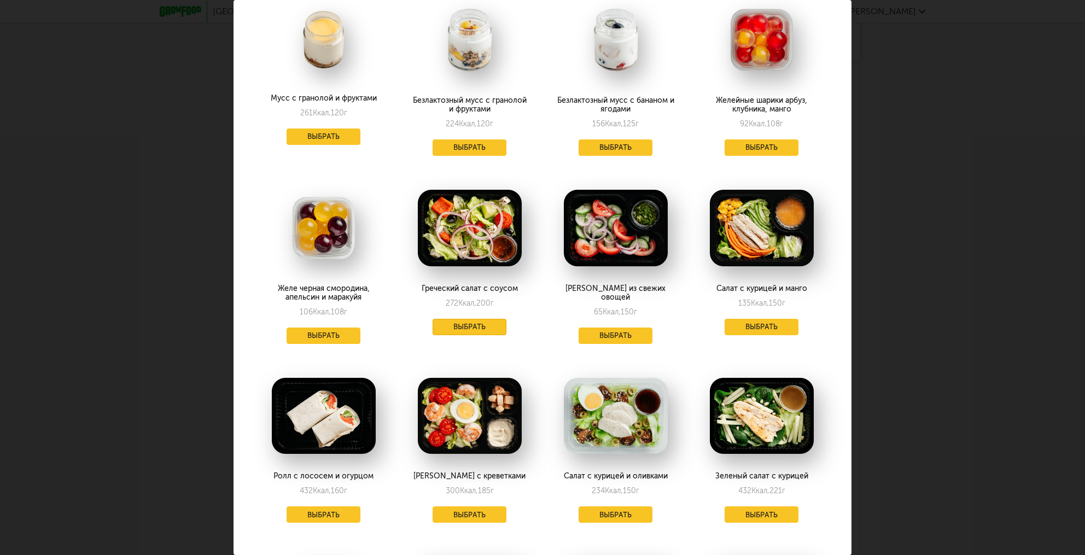
click at [479, 319] on button "Выбрать" at bounding box center [470, 327] width 74 height 16
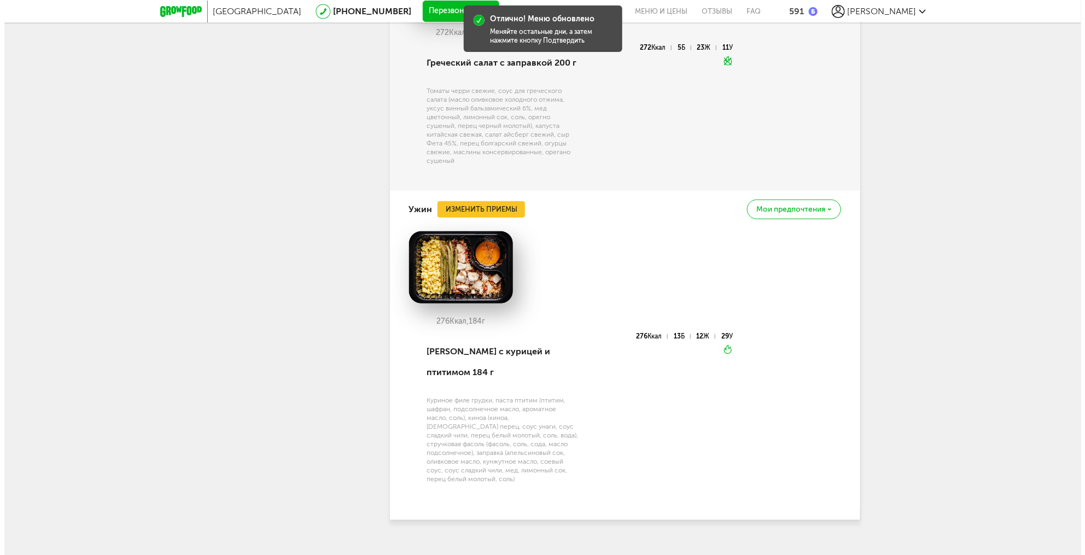
scroll to position [2254, 0]
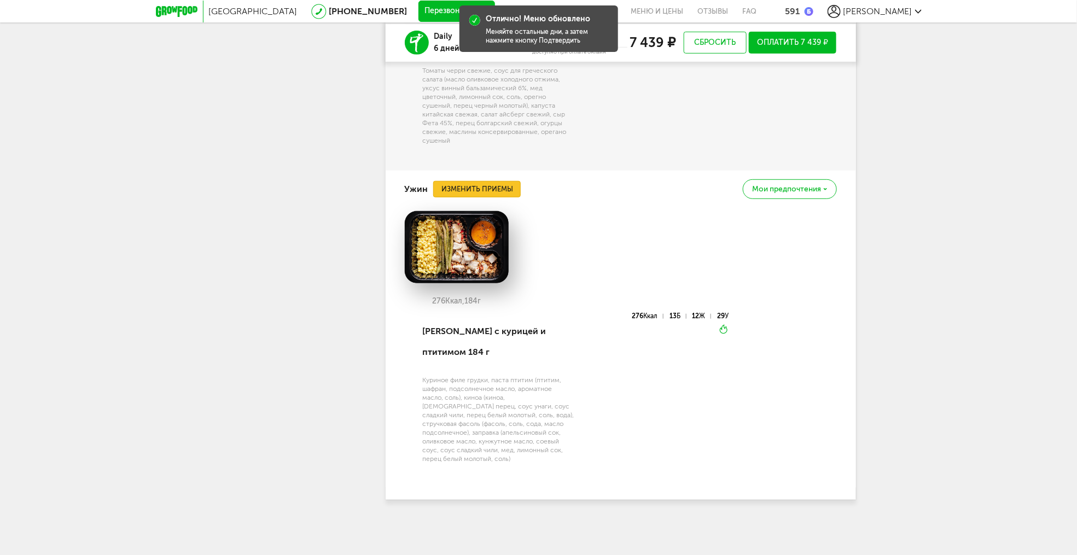
click at [482, 197] on button "Изменить приемы" at bounding box center [477, 189] width 88 height 16
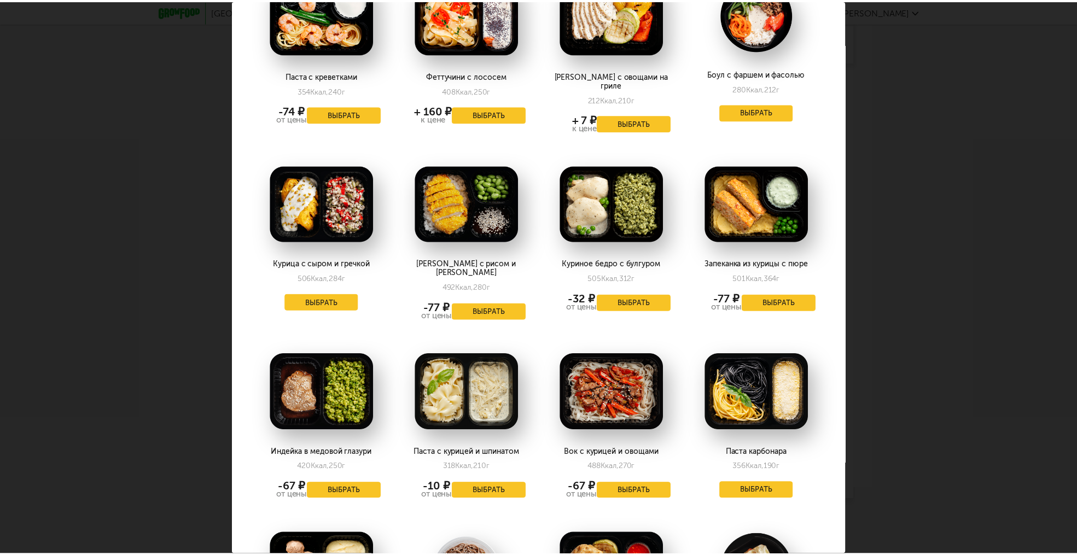
scroll to position [722, 0]
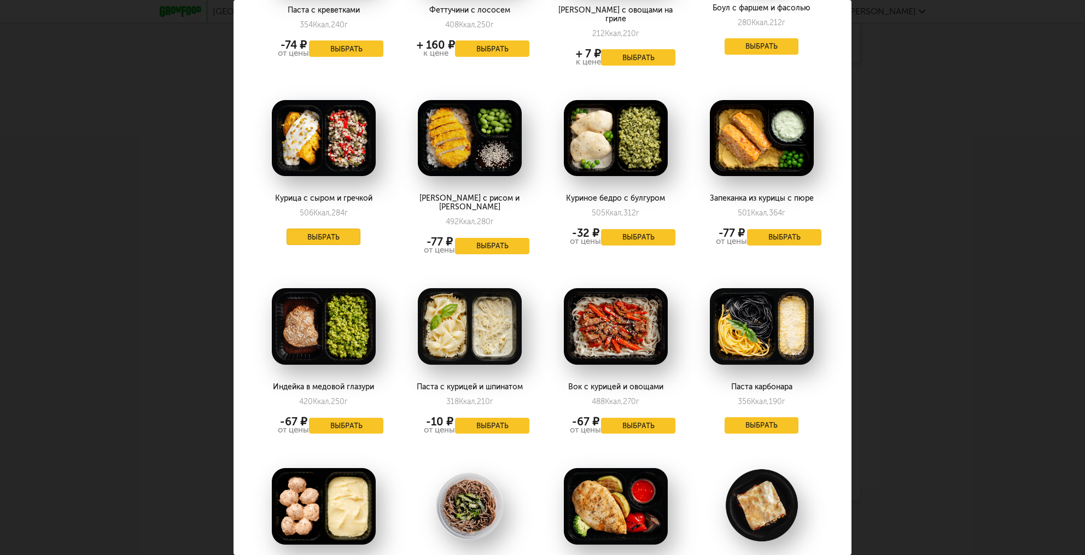
click at [327, 229] on button "Выбрать" at bounding box center [324, 237] width 74 height 16
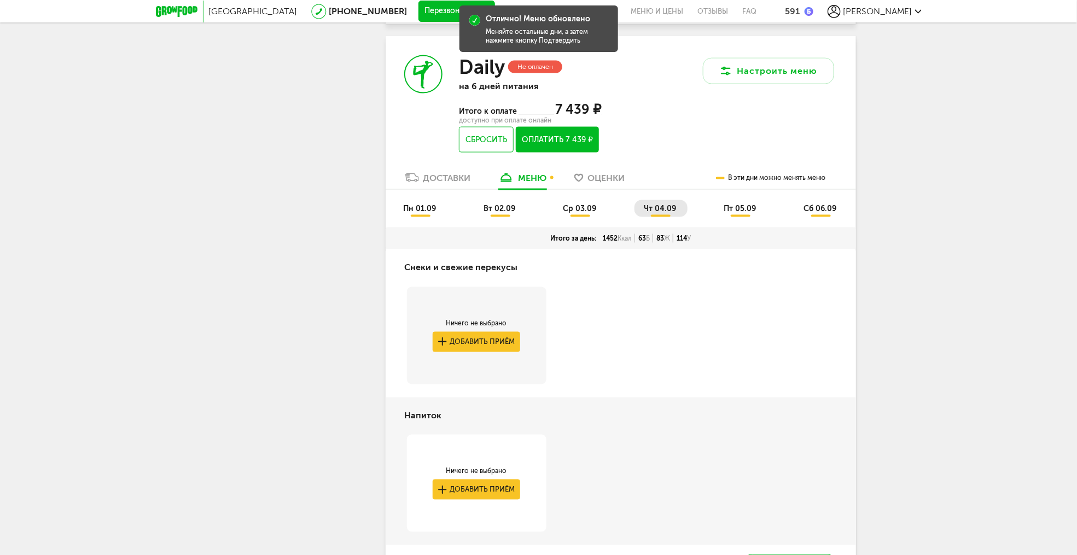
scroll to position [646, 0]
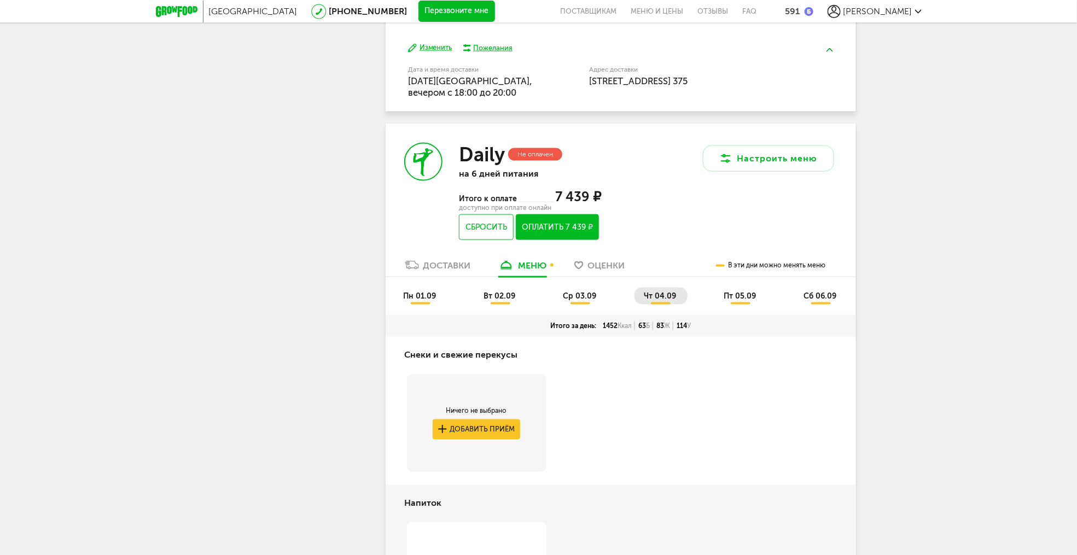
click at [748, 297] on span "пт 05.09" at bounding box center [740, 296] width 32 height 9
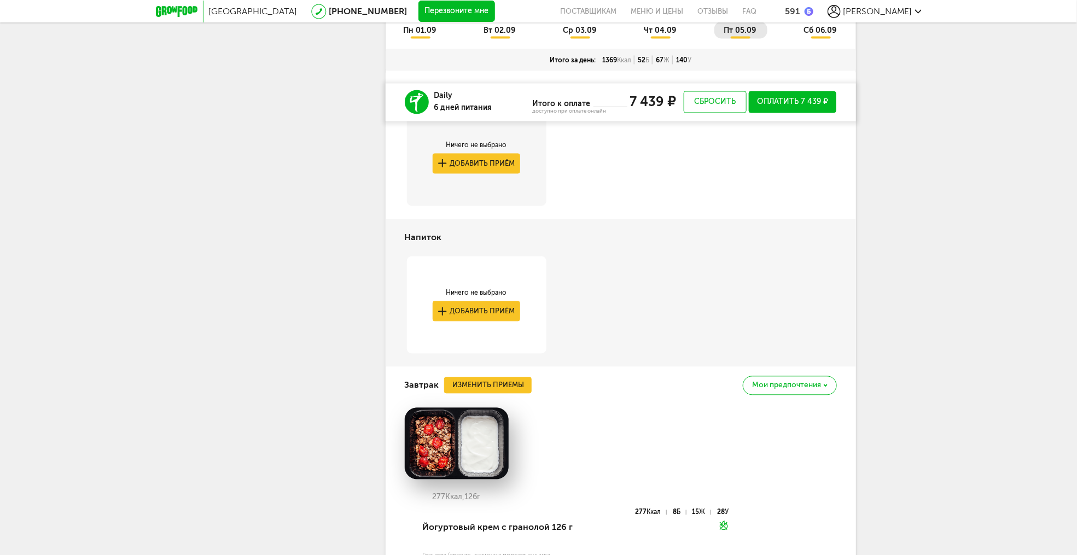
scroll to position [974, 0]
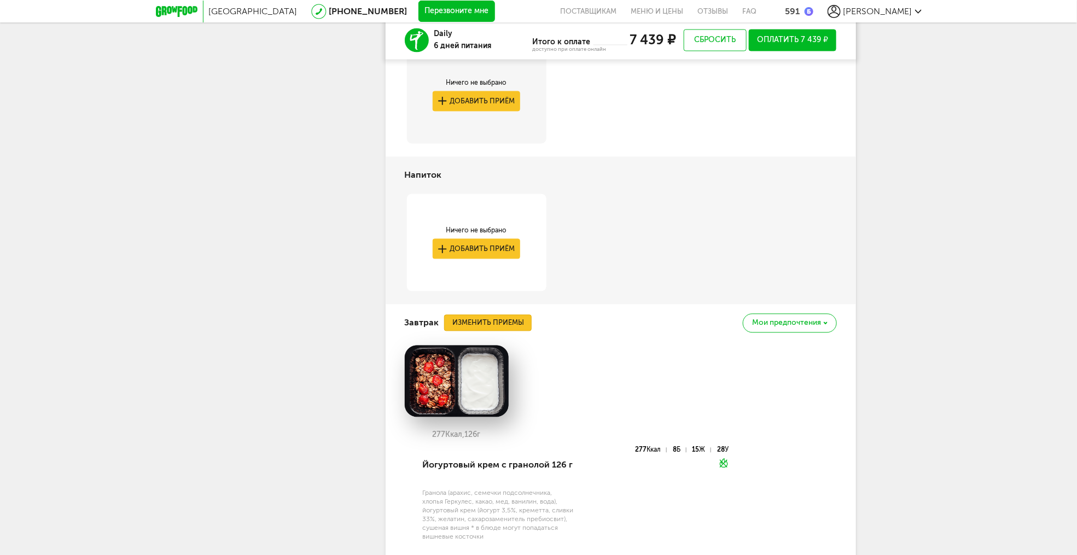
click at [495, 321] on button "Изменить приемы" at bounding box center [488, 323] width 88 height 16
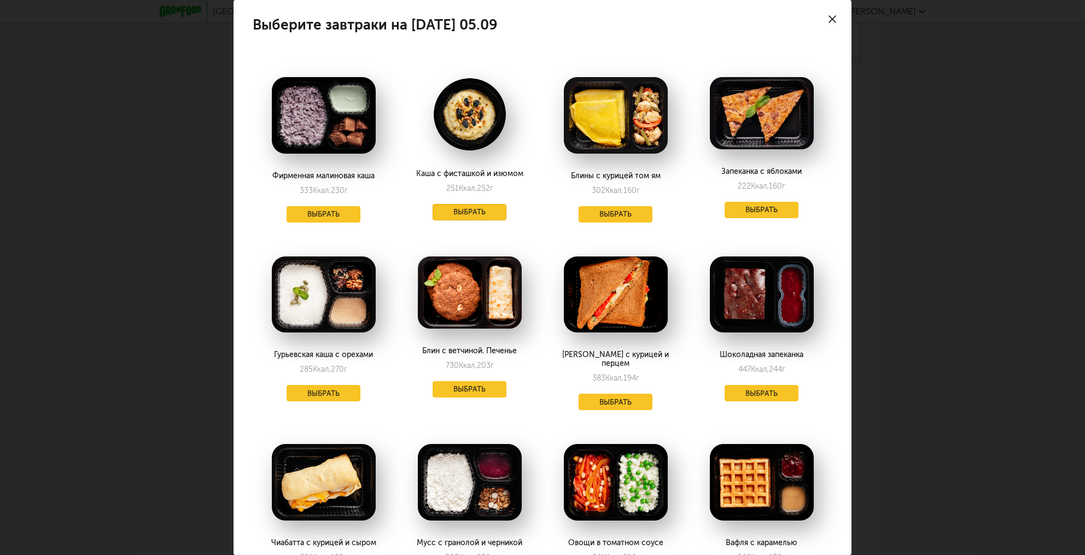
click at [489, 214] on button "Выбрать" at bounding box center [470, 212] width 74 height 16
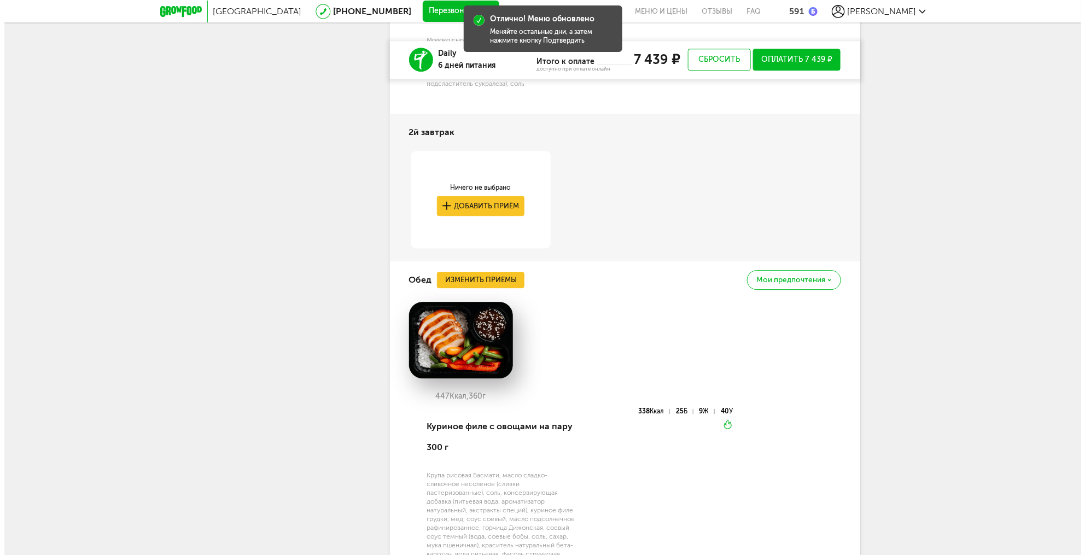
scroll to position [1499, 0]
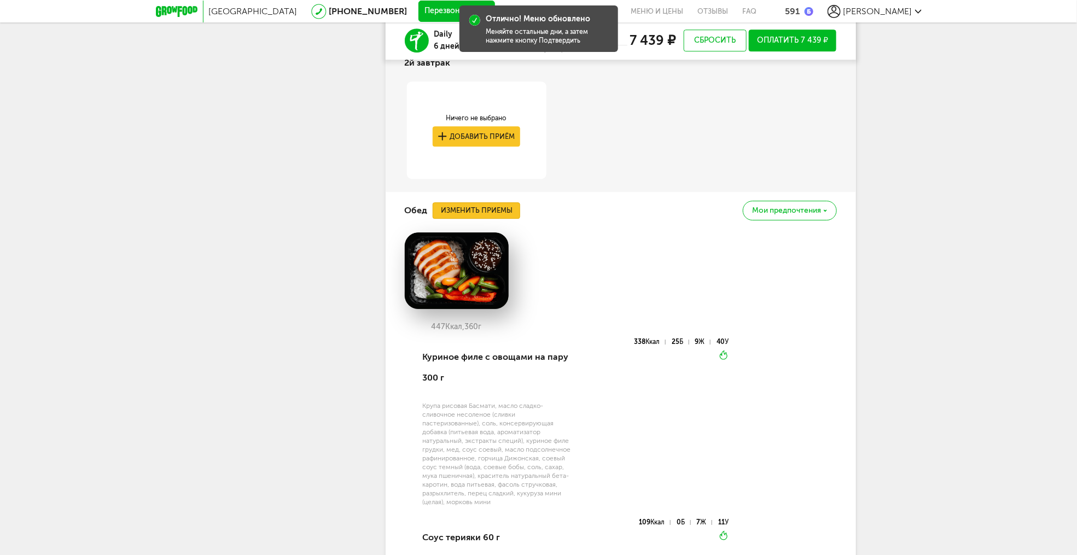
click at [485, 219] on button "Изменить приемы" at bounding box center [477, 210] width 88 height 16
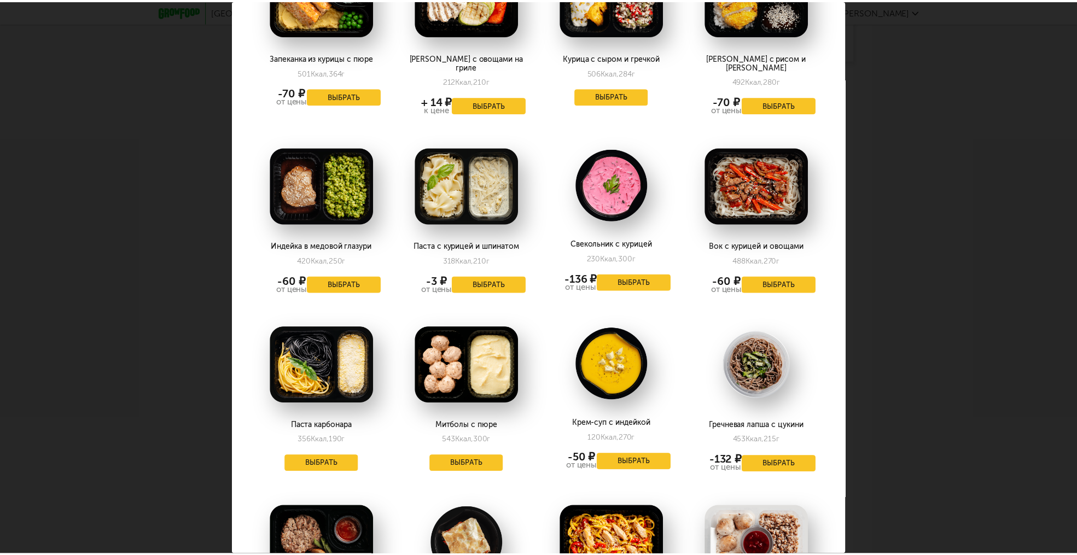
scroll to position [1115, 0]
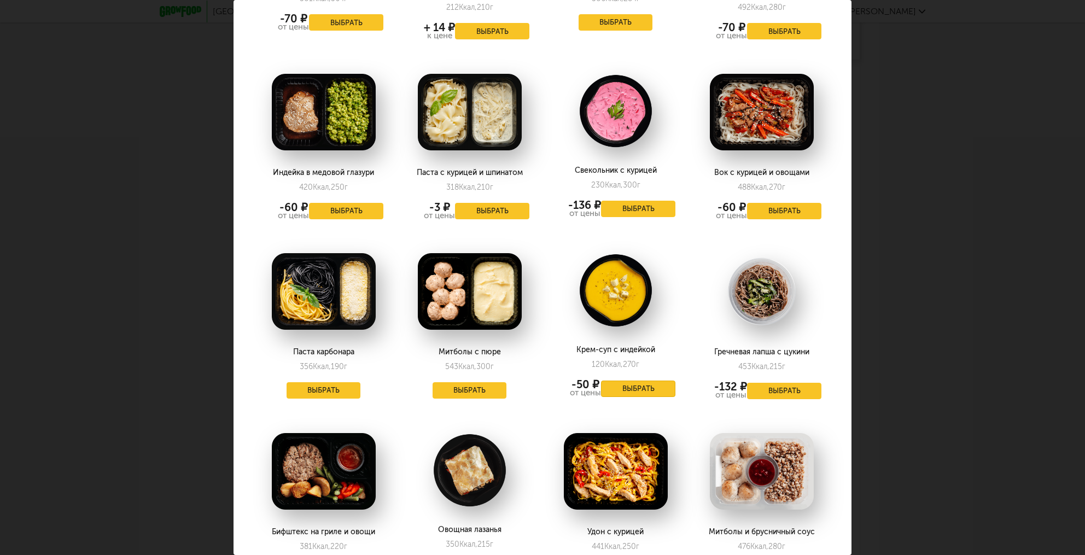
click at [625, 381] on button "Выбрать" at bounding box center [638, 389] width 74 height 16
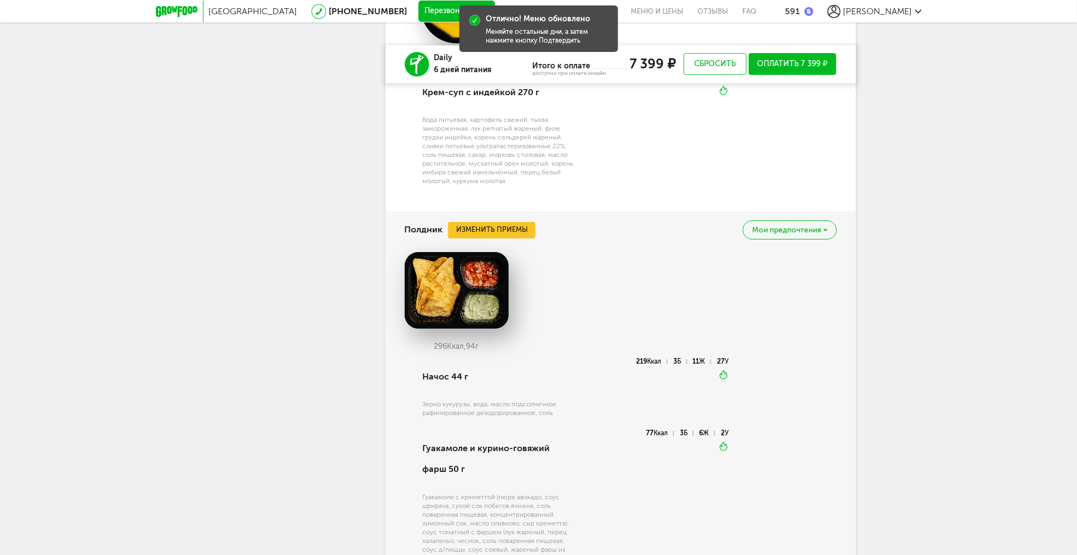
scroll to position [1828, 0]
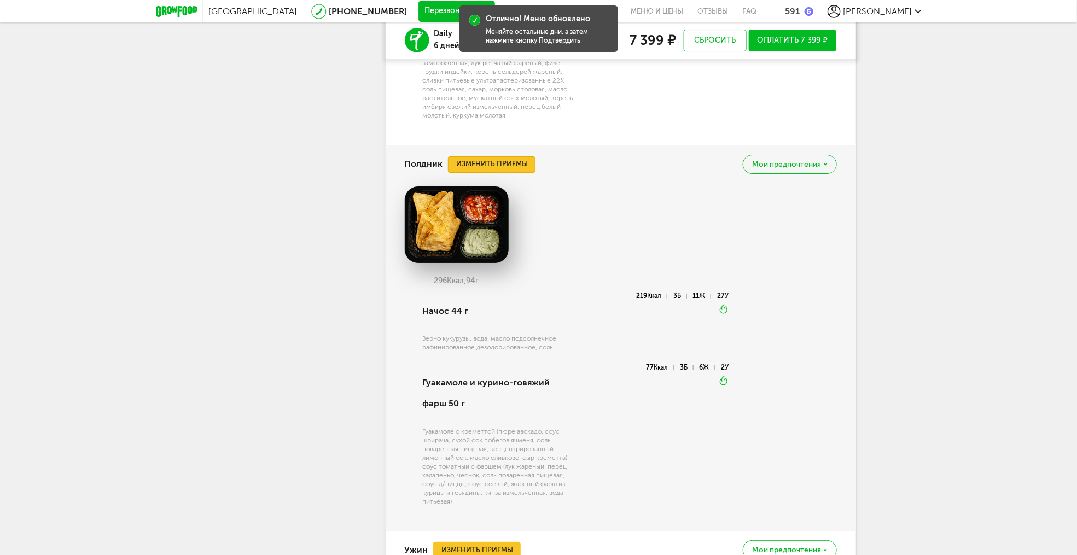
click at [486, 173] on button "Изменить приемы" at bounding box center [492, 164] width 88 height 16
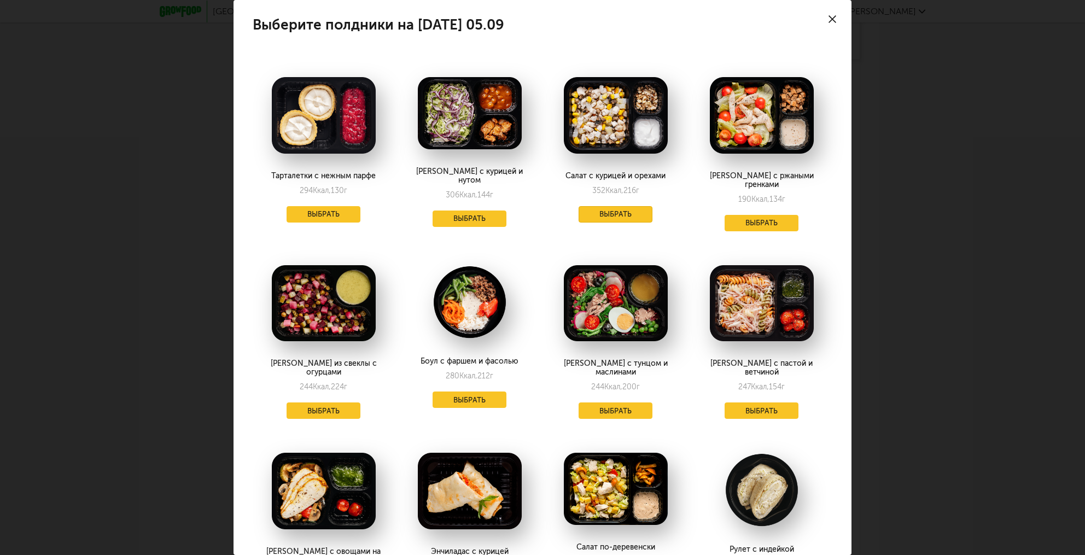
click at [606, 212] on button "Выбрать" at bounding box center [616, 214] width 74 height 16
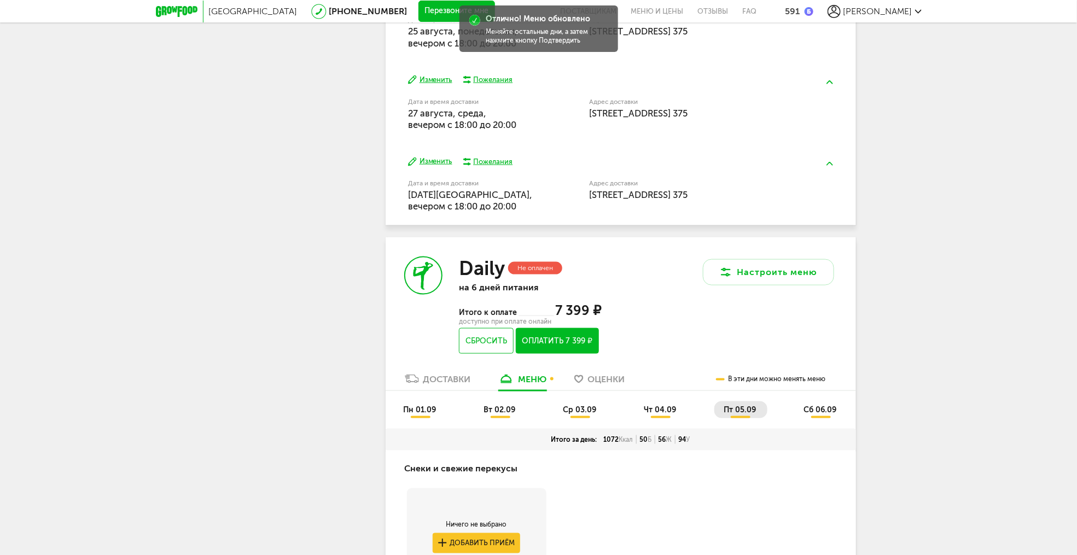
scroll to position [712, 0]
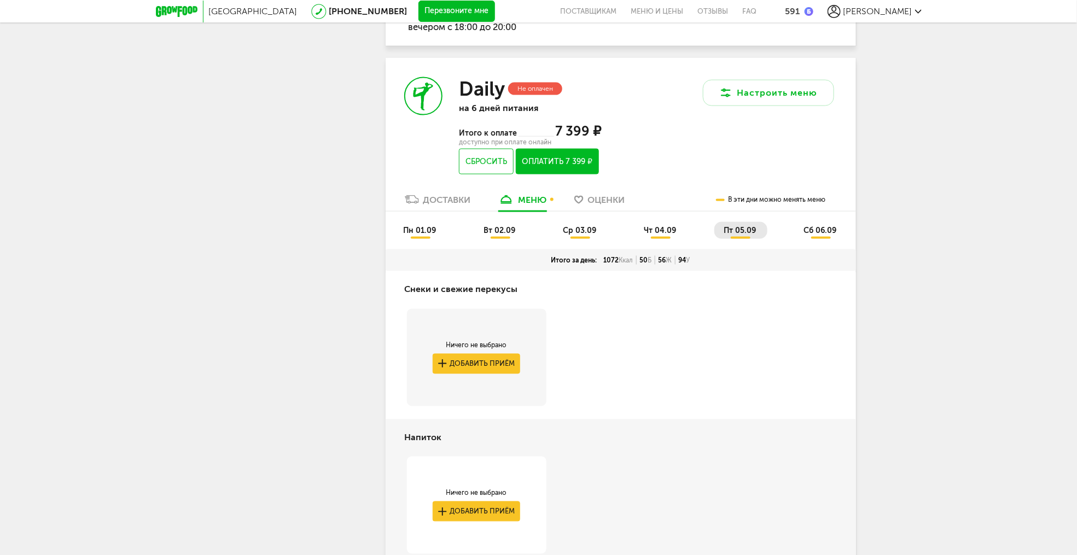
click at [823, 235] on span "сб 06.09" at bounding box center [820, 230] width 33 height 9
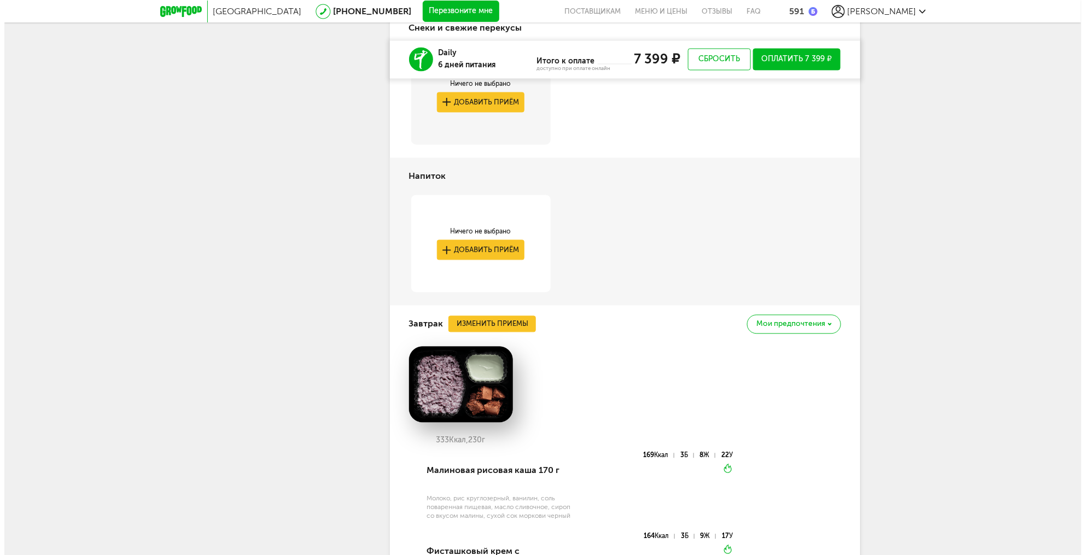
scroll to position [1040, 0]
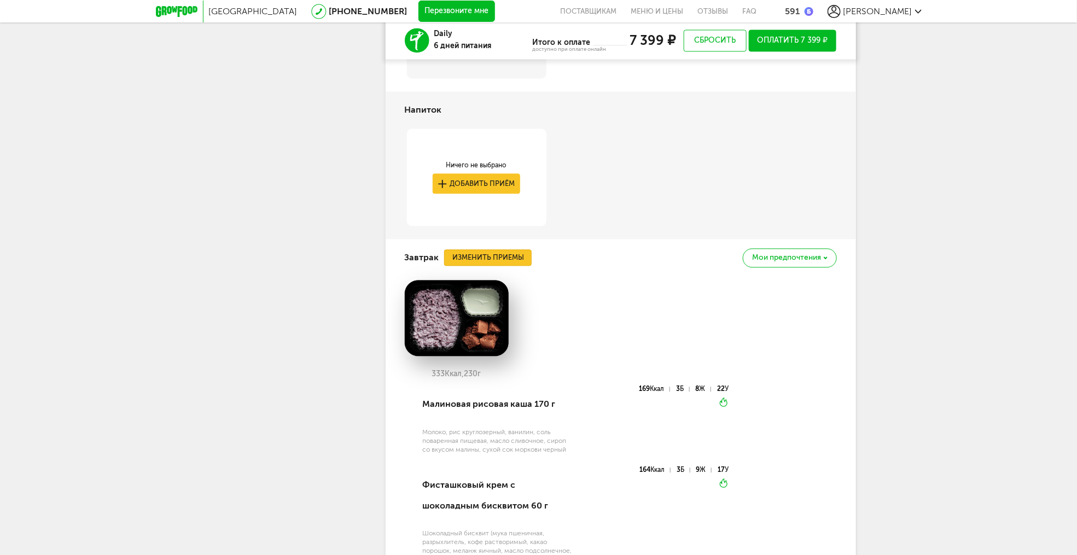
click at [513, 261] on button "Изменить приемы" at bounding box center [488, 257] width 88 height 16
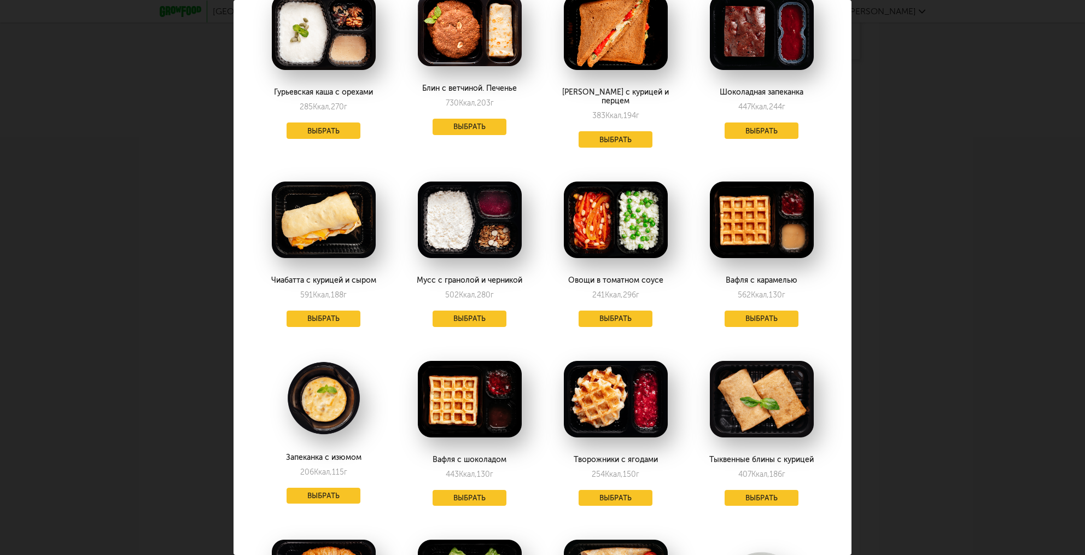
scroll to position [197, 0]
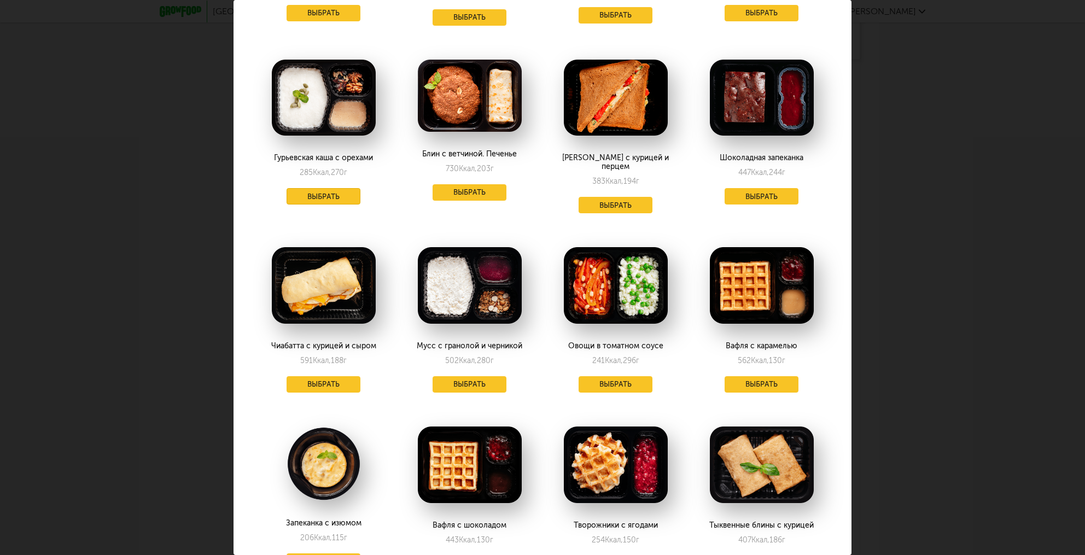
click at [327, 200] on button "Выбрать" at bounding box center [324, 196] width 74 height 16
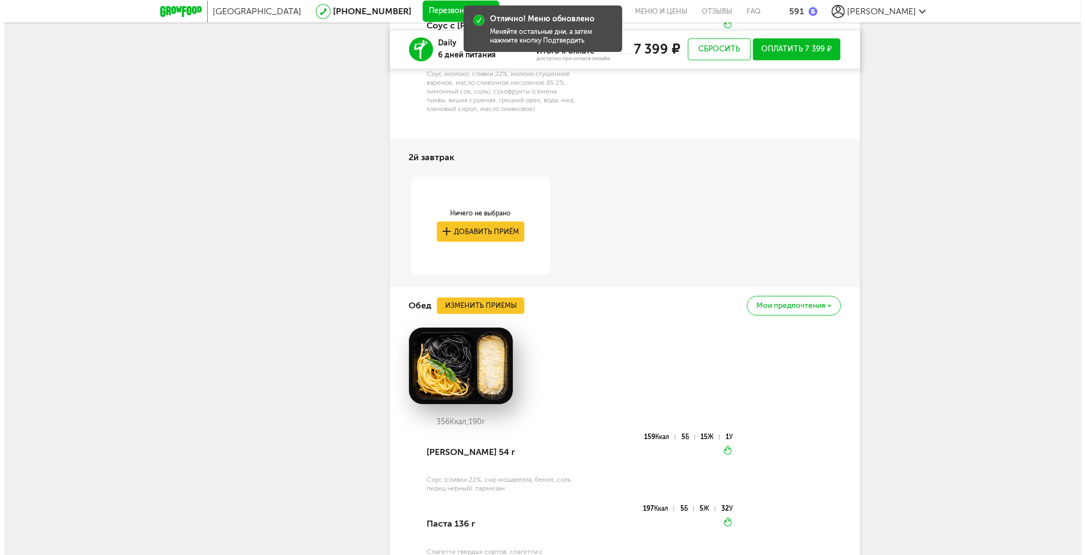
scroll to position [1499, 0]
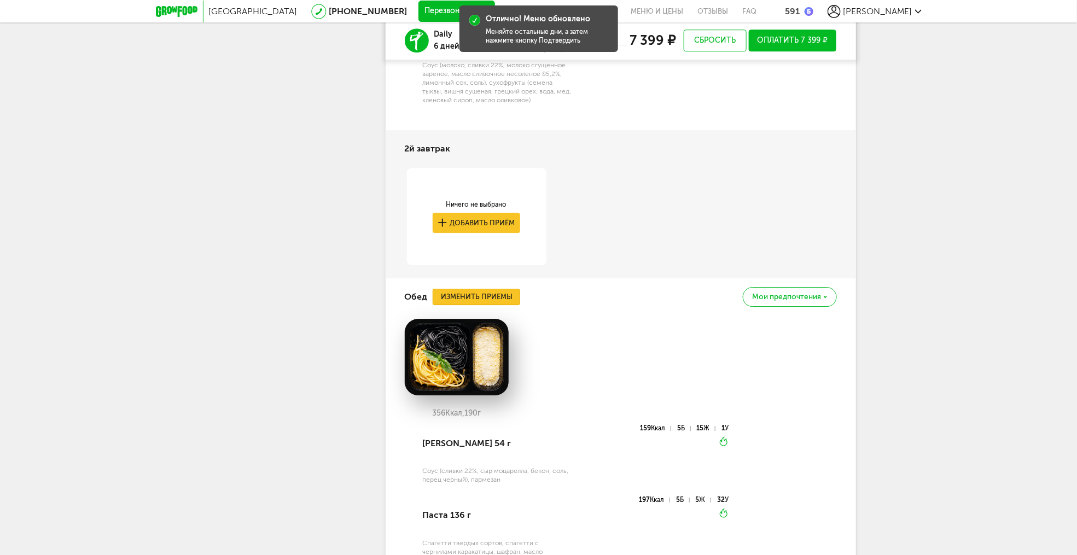
click at [475, 304] on button "Изменить приемы" at bounding box center [477, 297] width 88 height 16
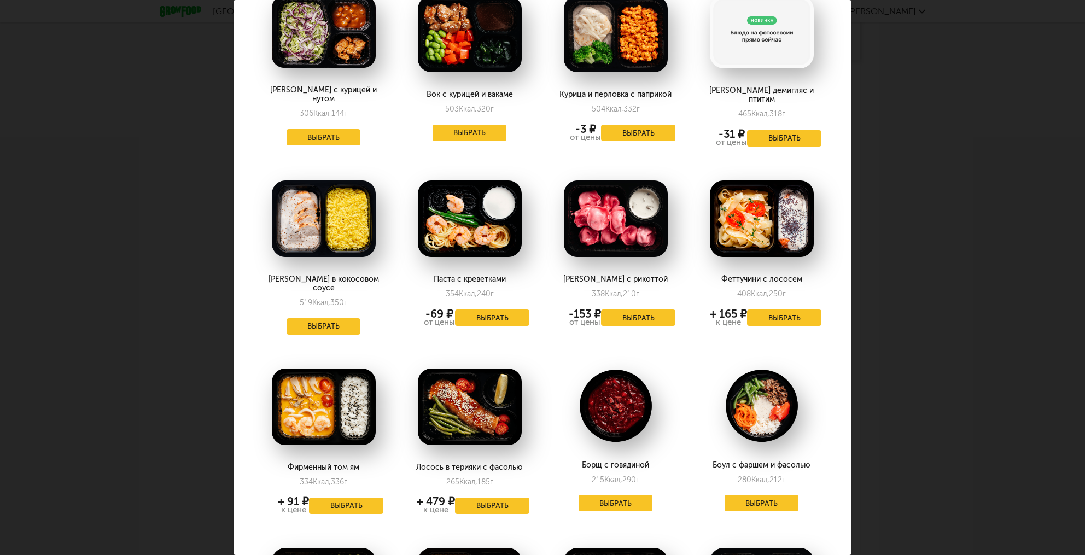
scroll to position [459, 0]
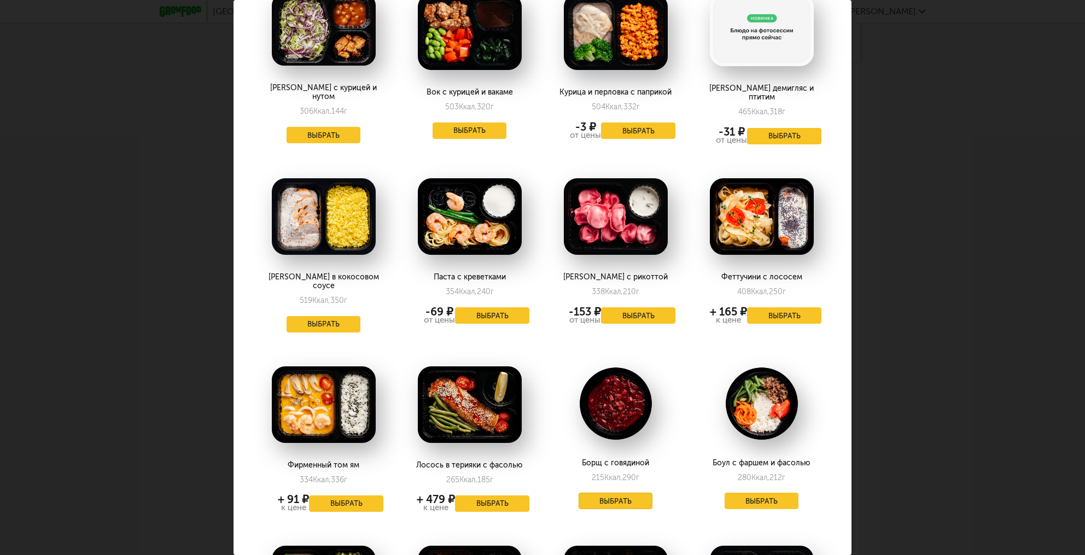
click at [614, 493] on button "Выбрать" at bounding box center [616, 501] width 74 height 16
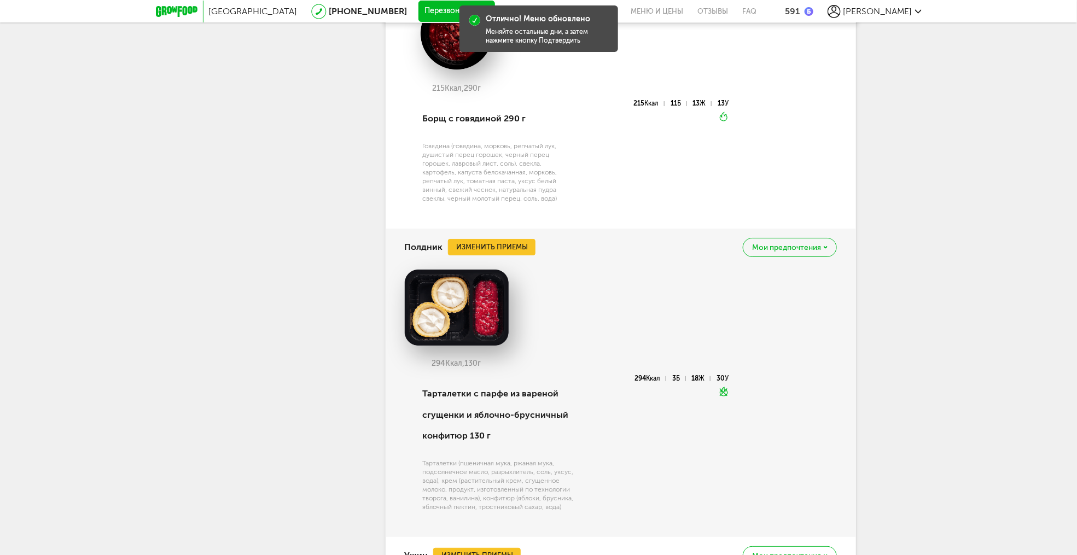
scroll to position [1828, 0]
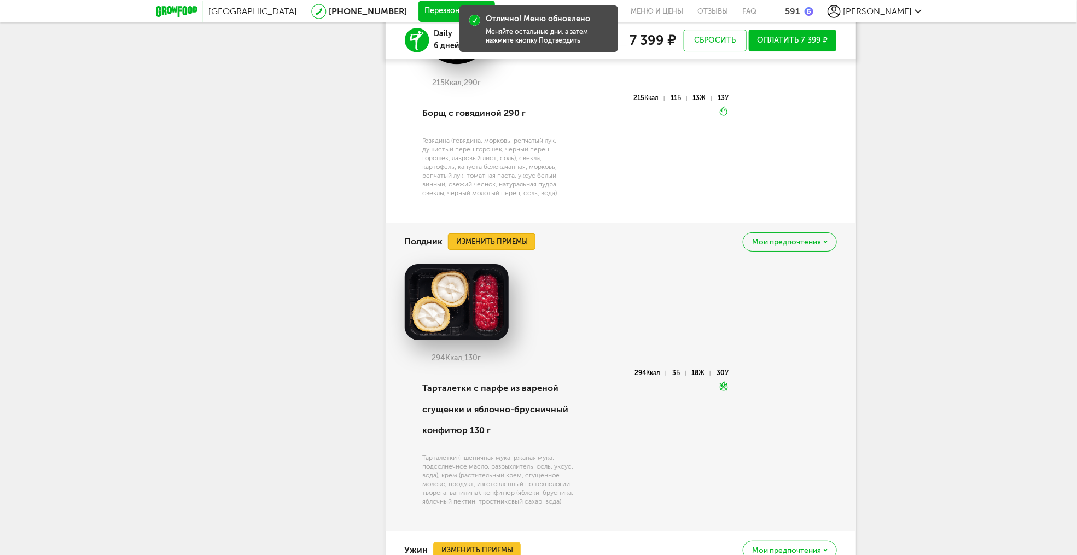
click at [494, 245] on button "Изменить приемы" at bounding box center [492, 242] width 88 height 16
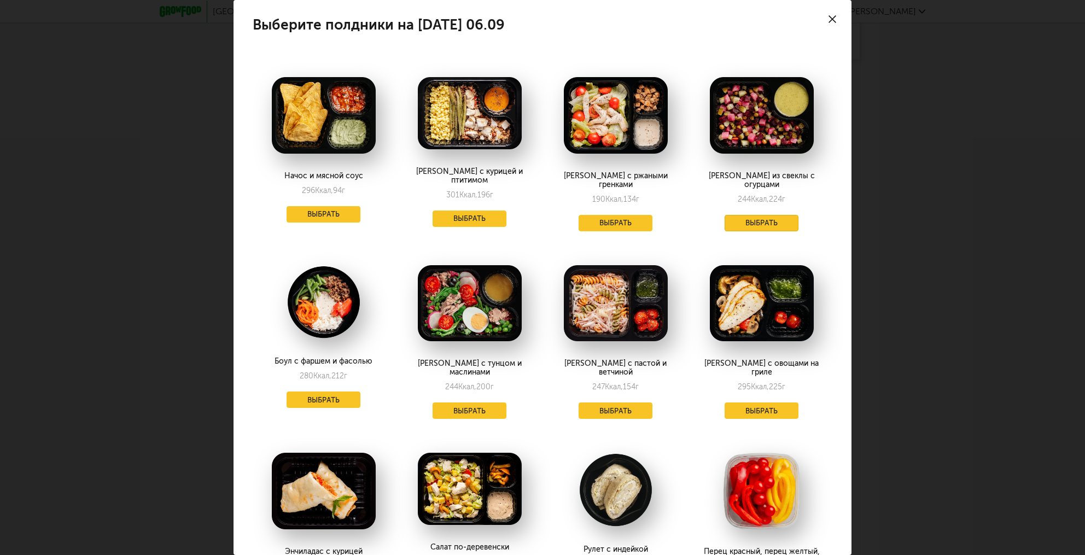
click at [759, 218] on button "Выбрать" at bounding box center [762, 223] width 74 height 16
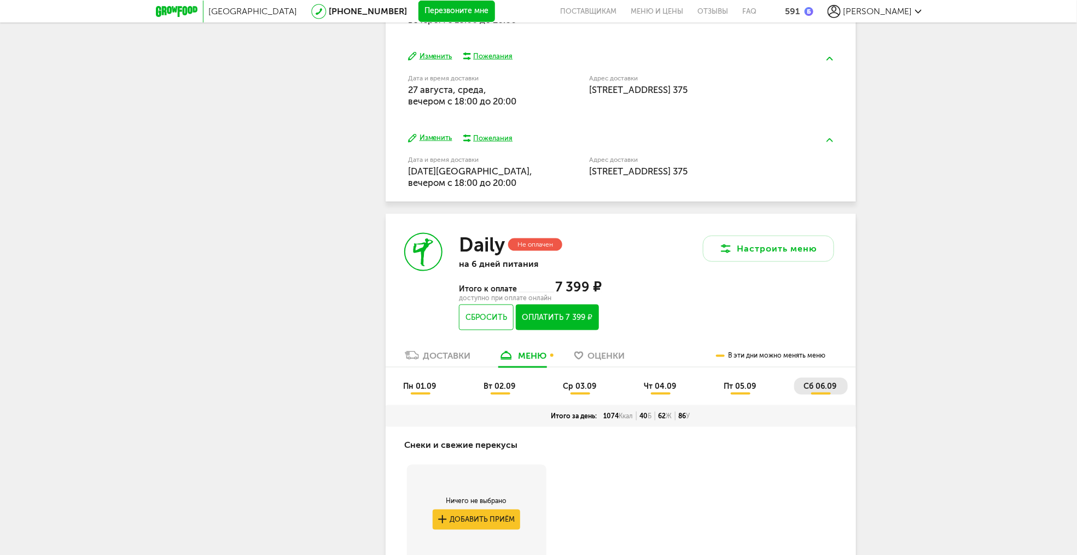
scroll to position [734, 0]
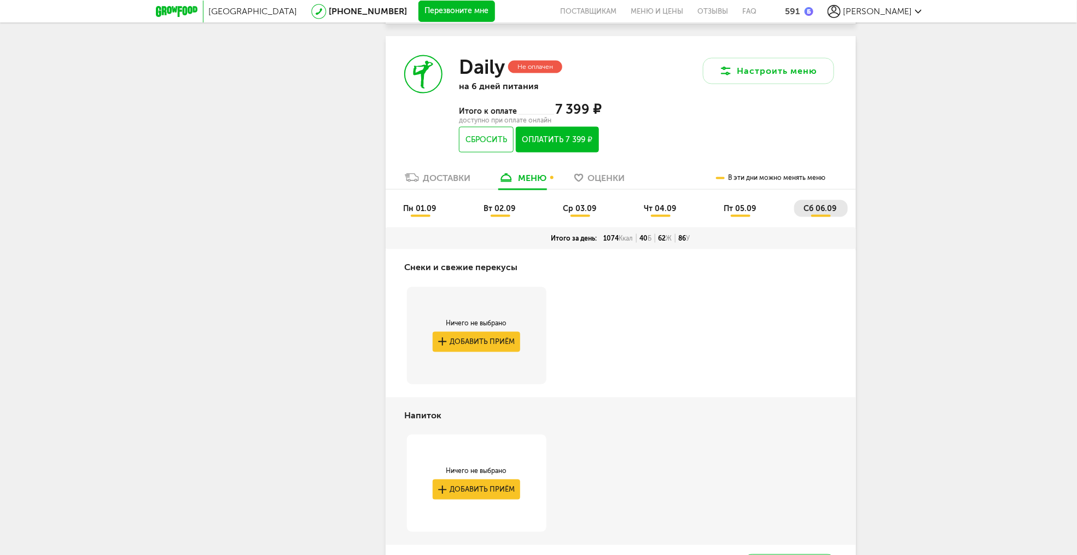
click at [546, 146] on button "Оплатить 7 399 ₽" at bounding box center [557, 140] width 83 height 26
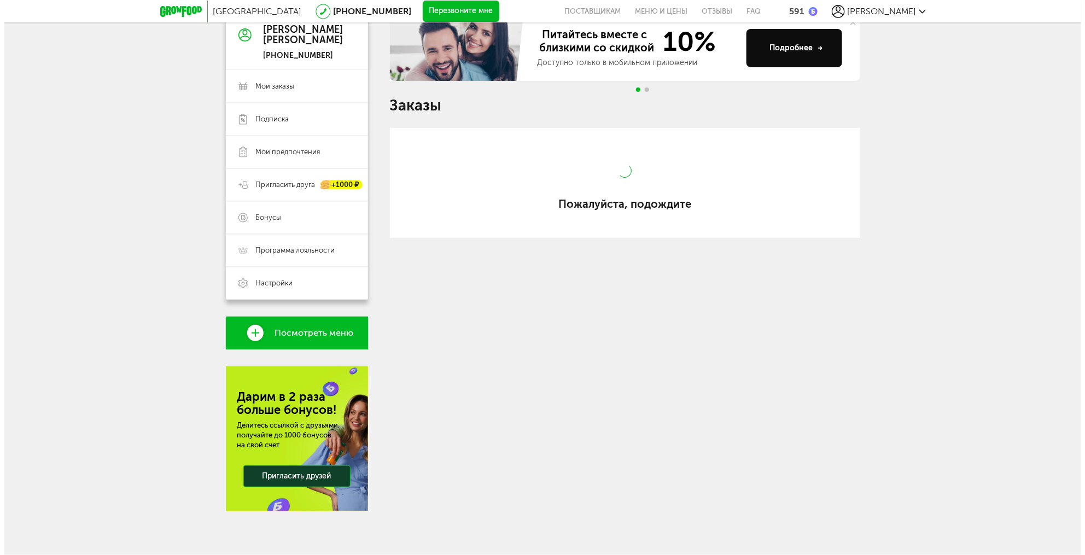
scroll to position [113, 0]
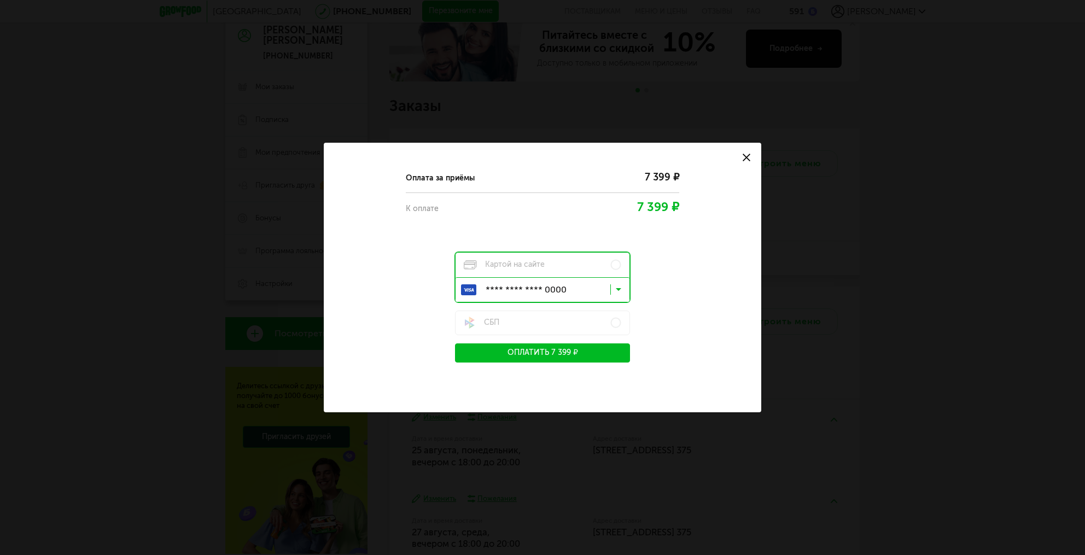
click at [620, 291] on icon at bounding box center [618, 292] width 5 height 11
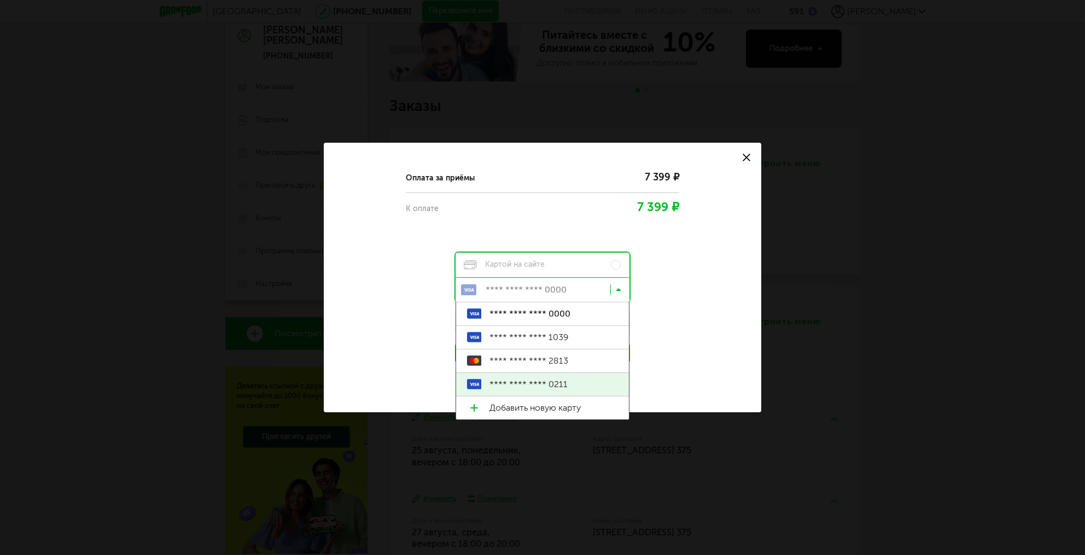
click at [555, 386] on span "**** **** **** 0211" at bounding box center [554, 384] width 129 height 23
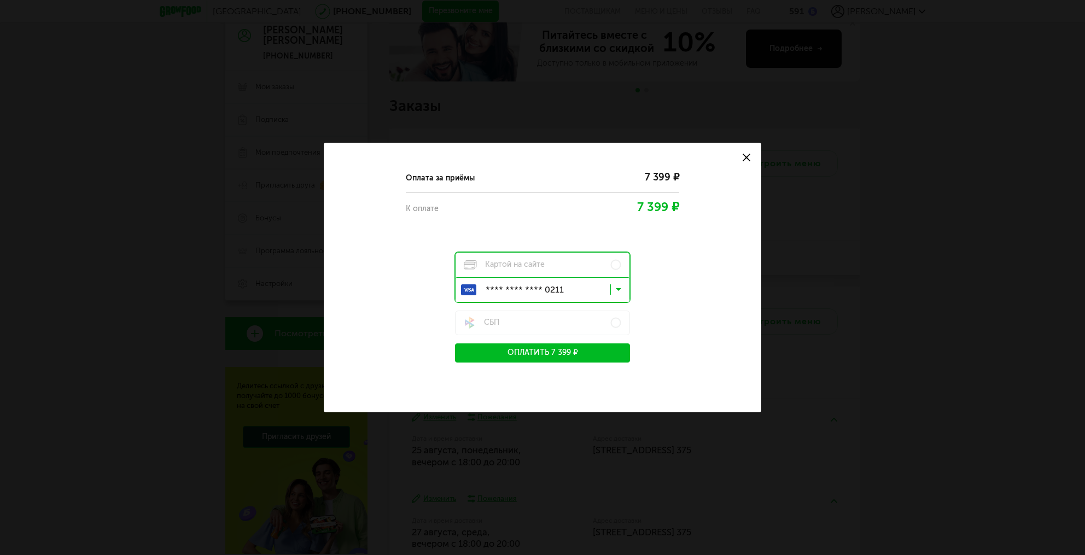
click at [547, 354] on button "Оплатить 7 399 ₽" at bounding box center [542, 353] width 175 height 19
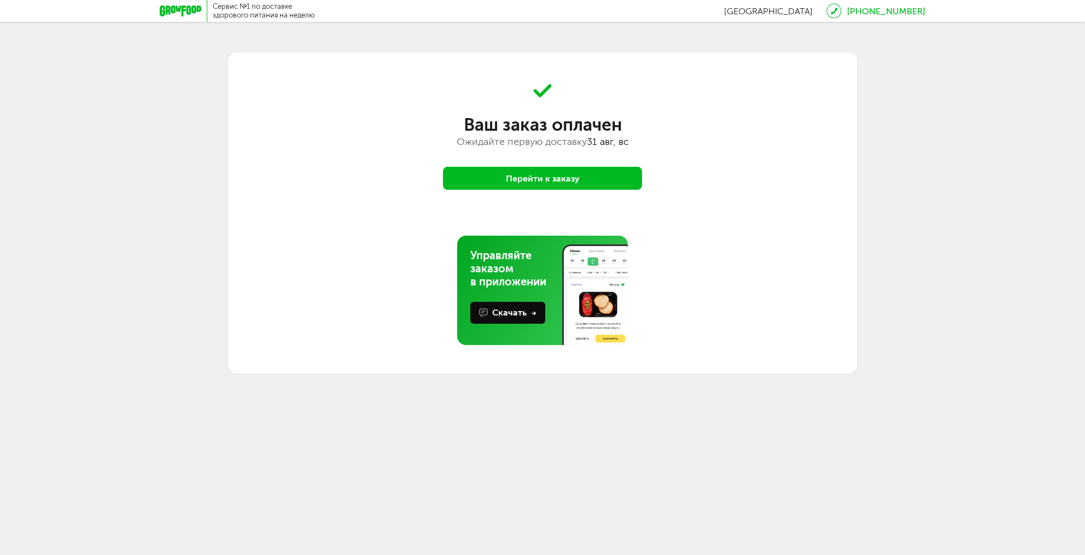
click at [176, 11] on icon at bounding box center [181, 10] width 42 height 11
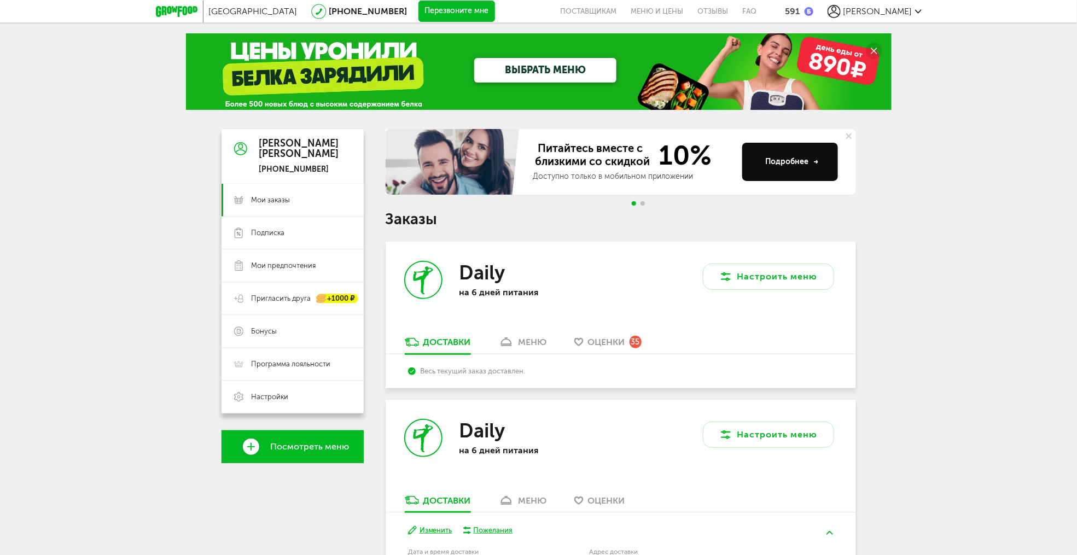
click at [281, 200] on span "Мои заказы" at bounding box center [271, 200] width 39 height 10
